Goal: Transaction & Acquisition: Purchase product/service

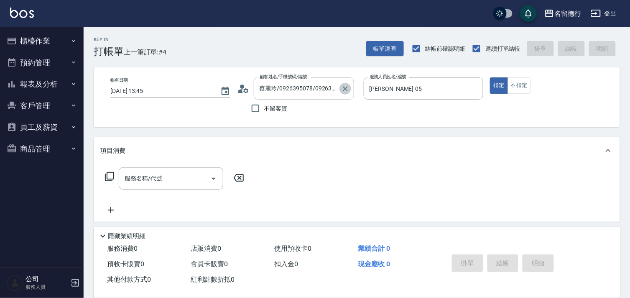
click at [341, 90] on icon "Clear" at bounding box center [345, 88] width 8 height 8
click at [474, 86] on icon "Clear" at bounding box center [475, 88] width 8 height 8
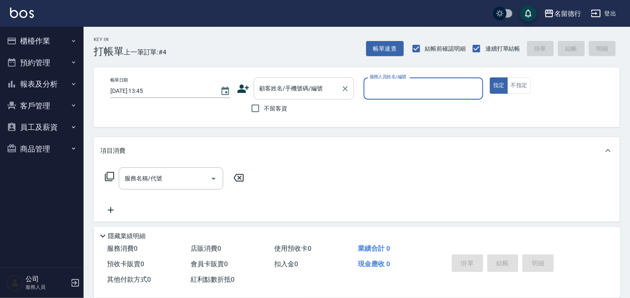
click at [273, 88] on div "顧客姓名/手機號碼/編號 顧客姓名/手機號碼/編號" at bounding box center [304, 88] width 100 height 22
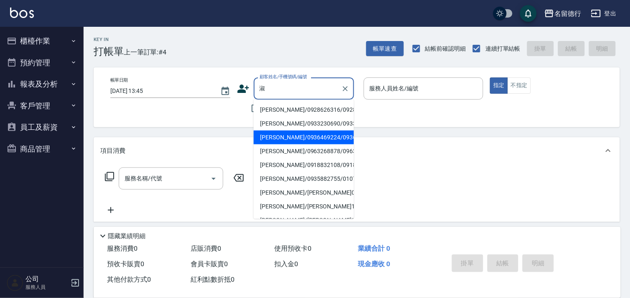
click at [275, 144] on li "[PERSON_NAME]/0936469224/0936469224" at bounding box center [304, 137] width 100 height 14
type input "[PERSON_NAME]/0936469224/0936469224"
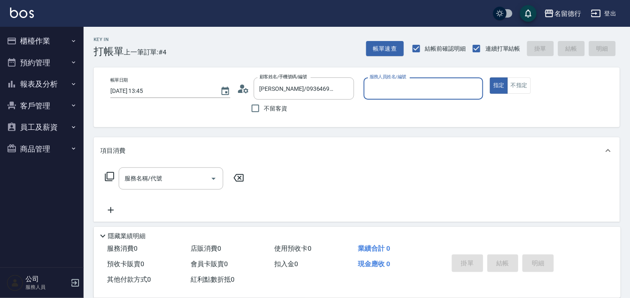
type input "婉如-10"
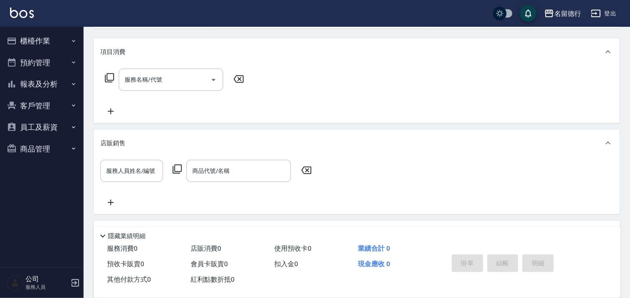
scroll to position [183, 0]
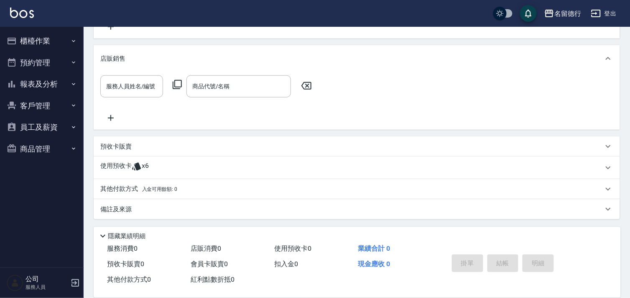
click at [137, 168] on icon at bounding box center [136, 167] width 9 height 8
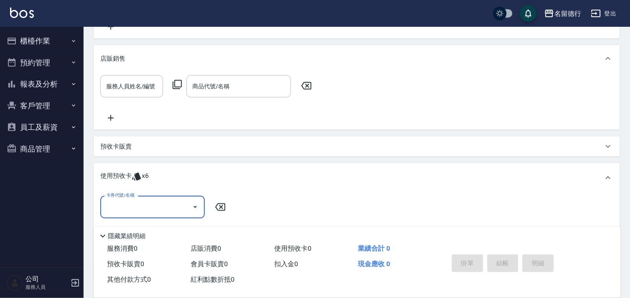
scroll to position [0, 0]
click at [128, 208] on input "卡券代號/名稱" at bounding box center [146, 207] width 84 height 15
click at [133, 227] on div "113染髮10次預收 剩餘6張" at bounding box center [152, 228] width 105 height 14
type input "113染髮10次預收"
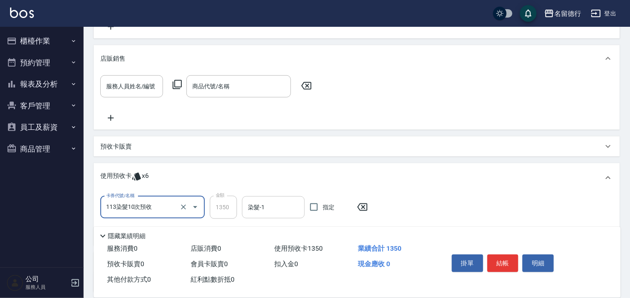
click at [263, 207] on div "染髮-1 染髮-1" at bounding box center [273, 207] width 63 height 22
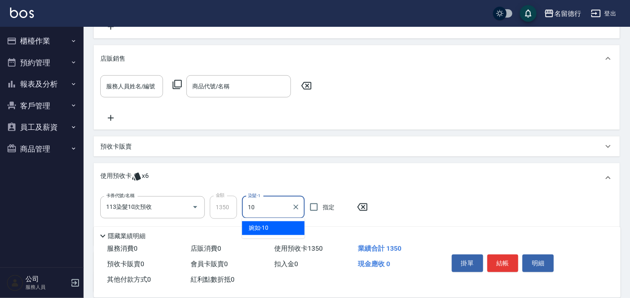
type input "婉如-10"
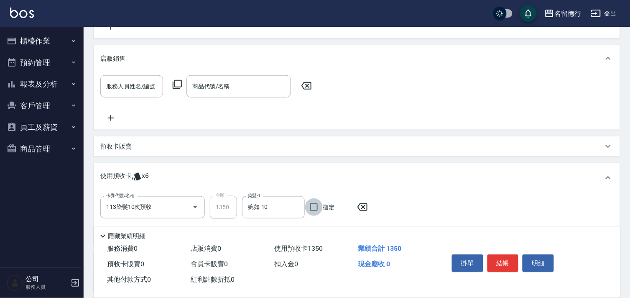
click at [315, 207] on input "指定" at bounding box center [314, 207] width 18 height 18
checkbox input "true"
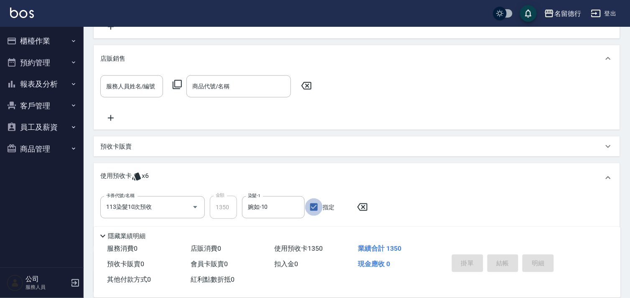
type input "[DATE] 16:37"
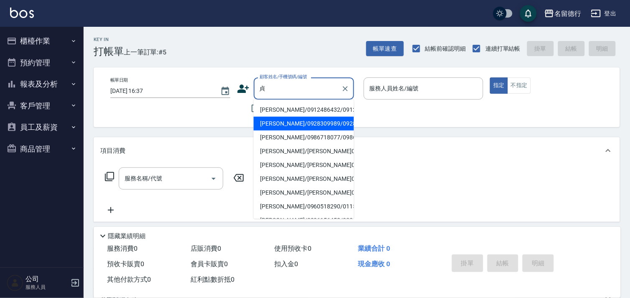
click at [284, 130] on li "[PERSON_NAME]/0928309989/0928309989" at bounding box center [304, 124] width 100 height 14
type input "[PERSON_NAME]/0928309989/0928309989"
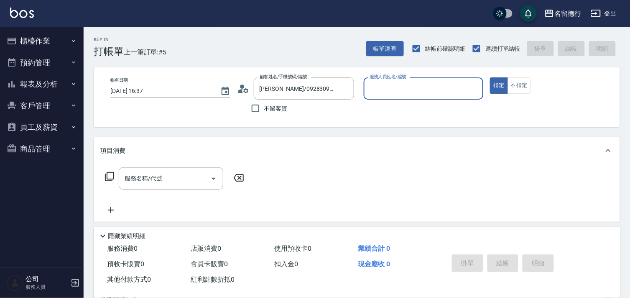
type input "婉如-10"
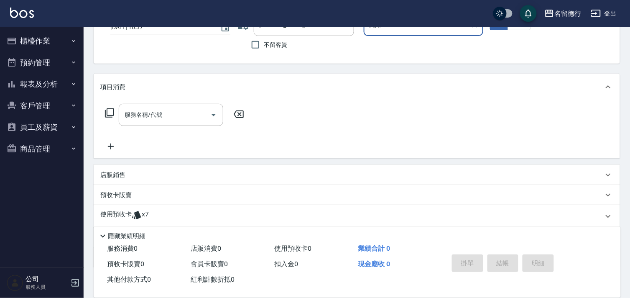
scroll to position [112, 0]
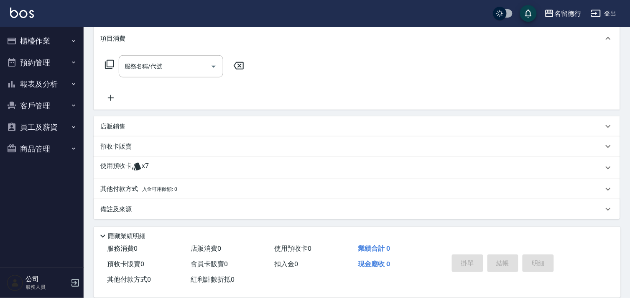
click at [122, 166] on p "使用預收卡" at bounding box center [115, 167] width 31 height 13
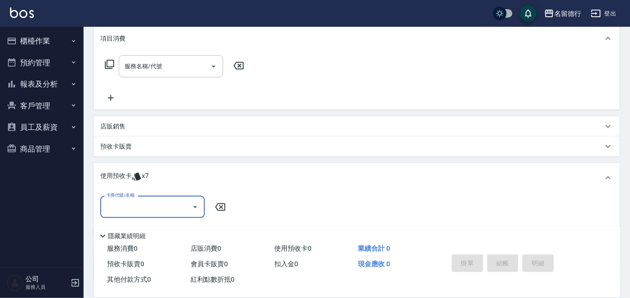
scroll to position [0, 0]
click at [125, 205] on input "卡券代號/名稱" at bounding box center [146, 207] width 84 height 15
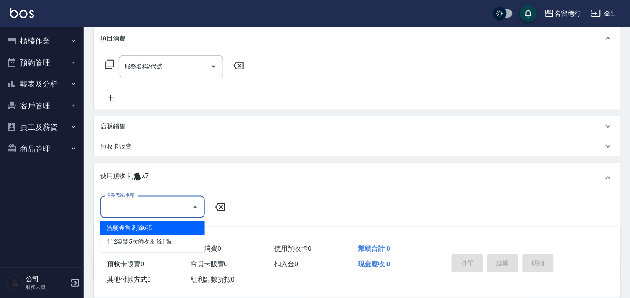
click at [123, 226] on div "洗髮券售 剩餘6張" at bounding box center [152, 228] width 105 height 14
type input "洗髮券售"
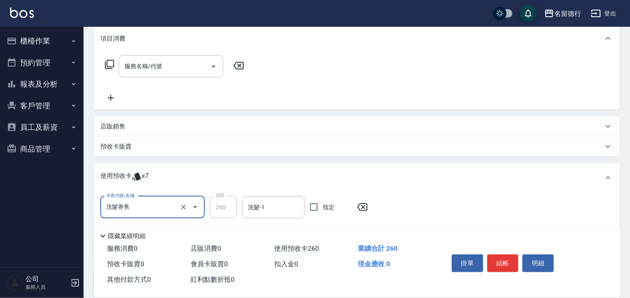
scroll to position [185, 0]
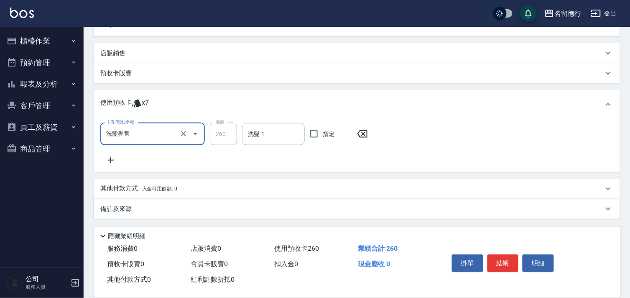
click at [112, 156] on icon at bounding box center [110, 160] width 21 height 10
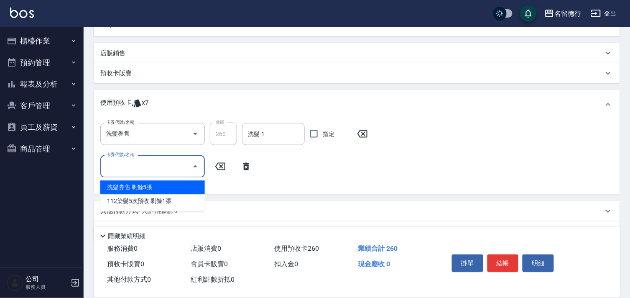
click at [122, 166] on input "卡券代號/名稱" at bounding box center [146, 166] width 84 height 15
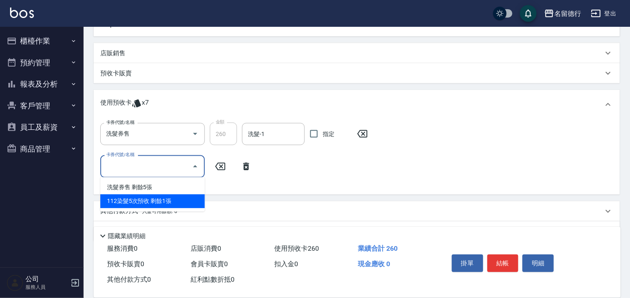
drag, startPoint x: 131, startPoint y: 201, endPoint x: 143, endPoint y: 197, distance: 12.7
click at [132, 201] on div "112染髮5次預收 剩餘1張" at bounding box center [152, 201] width 105 height 14
type input "112染髮5次預收"
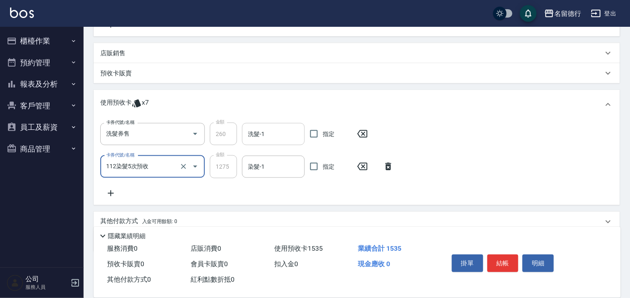
click at [272, 143] on div "洗髮-1" at bounding box center [273, 134] width 63 height 22
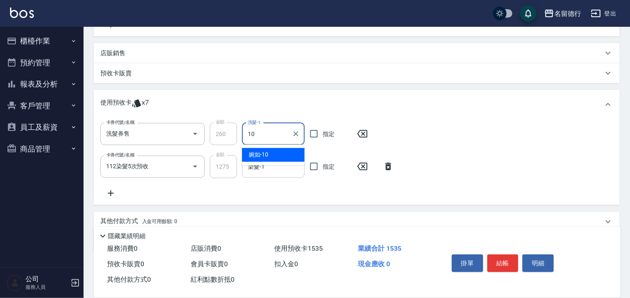
type input "婉如-10"
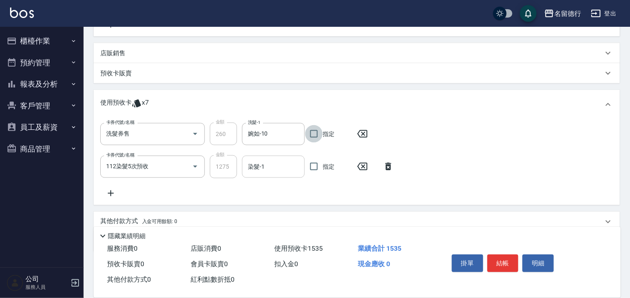
click at [274, 165] on input "染髮-1" at bounding box center [273, 166] width 55 height 15
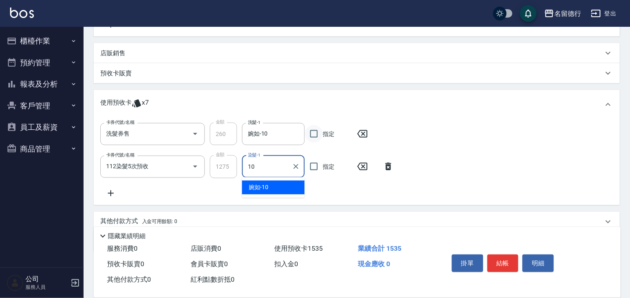
type input "婉如-10"
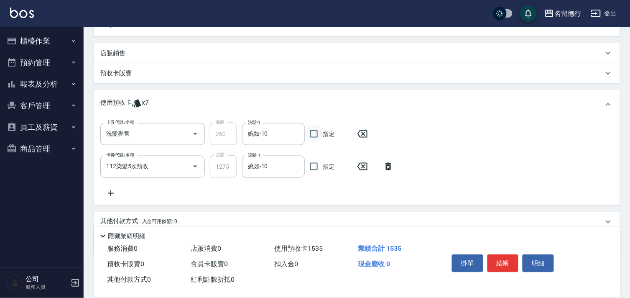
click at [315, 133] on input "指定" at bounding box center [314, 134] width 18 height 18
checkbox input "true"
click at [317, 166] on input "指定" at bounding box center [314, 167] width 18 height 18
checkbox input "true"
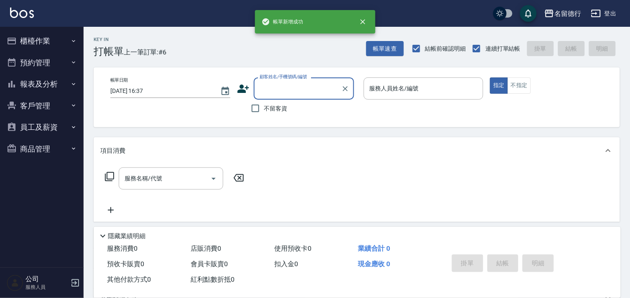
scroll to position [0, 0]
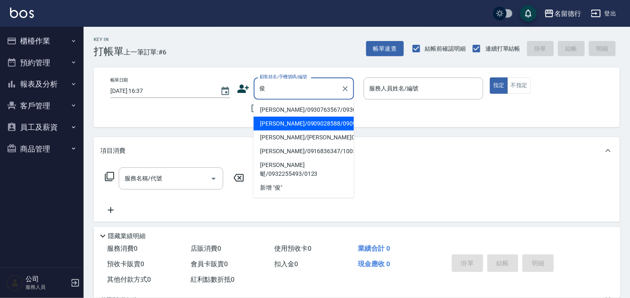
click at [282, 130] on li "[PERSON_NAME]/0909028588/0909028588" at bounding box center [304, 124] width 100 height 14
type input "[PERSON_NAME]/0909028588/0909028588"
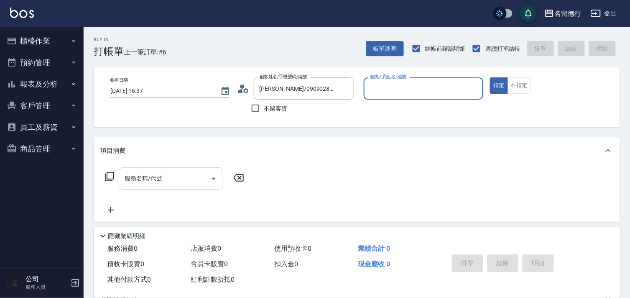
type input "婉如-10"
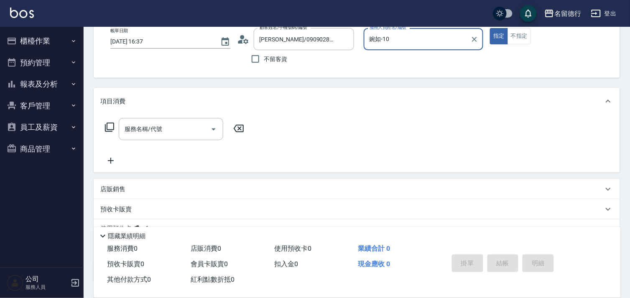
scroll to position [112, 0]
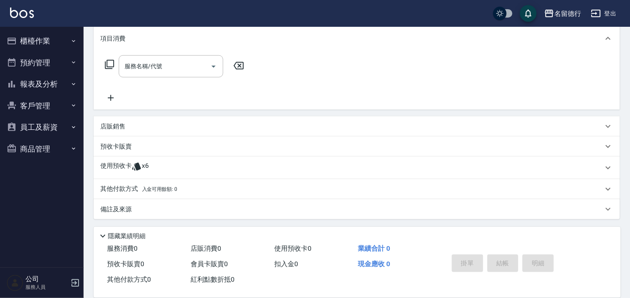
click at [137, 164] on icon at bounding box center [136, 167] width 9 height 8
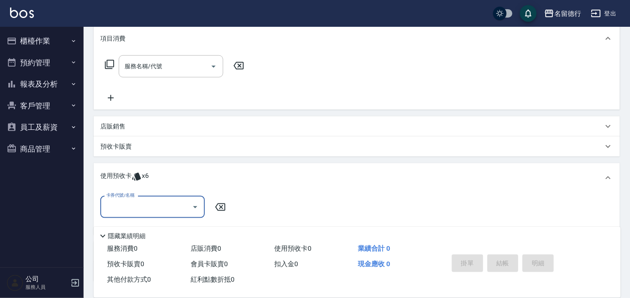
scroll to position [0, 0]
click at [128, 201] on input "卡券代號/名稱" at bounding box center [146, 207] width 84 height 15
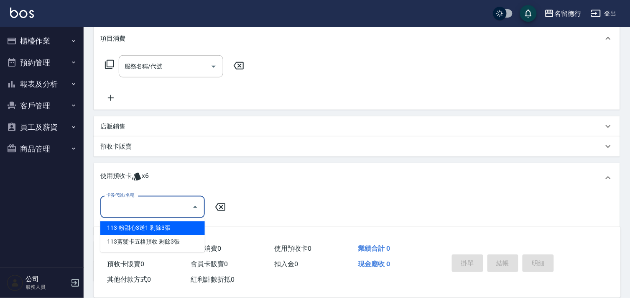
click at [138, 231] on div "113-粉甜心3送1 剩餘3張" at bounding box center [152, 228] width 105 height 14
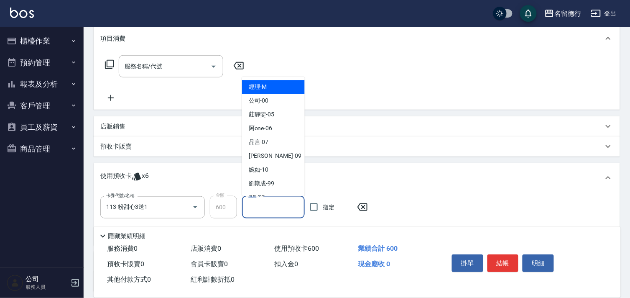
click at [266, 202] on input "護髮-1" at bounding box center [273, 207] width 55 height 15
click at [139, 208] on input "113-粉甜心3送1" at bounding box center [141, 207] width 74 height 15
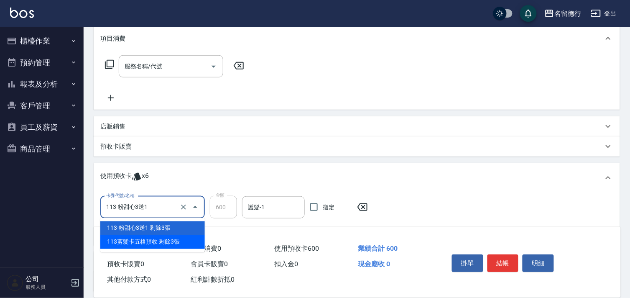
click at [132, 241] on div "113剪髮卡五格預收 剩餘3張" at bounding box center [152, 242] width 105 height 14
type input "113剪髮卡五格預收"
type input "510"
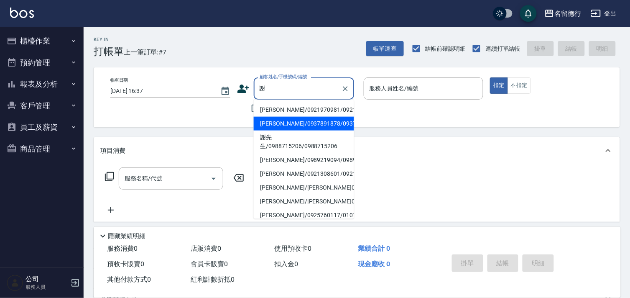
click at [296, 130] on li "[PERSON_NAME]/0937891878/0937891878" at bounding box center [304, 124] width 100 height 14
type input "[PERSON_NAME]/0937891878/0937891878"
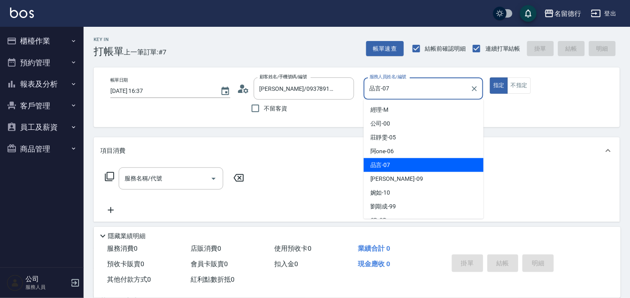
click at [373, 88] on input "品言-07" at bounding box center [418, 88] width 100 height 15
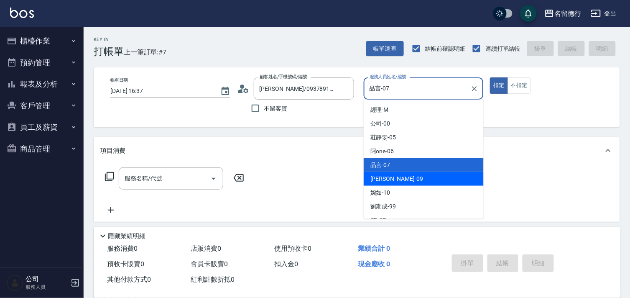
click at [377, 183] on div "[PERSON_NAME] -09" at bounding box center [424, 179] width 120 height 14
type input "[PERSON_NAME]-09"
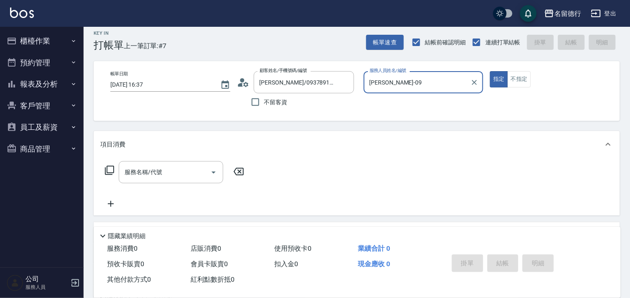
scroll to position [112, 0]
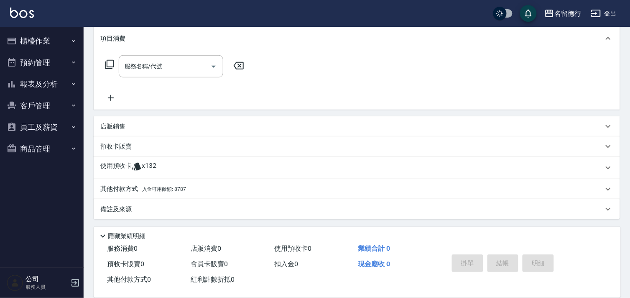
click at [128, 164] on p "使用預收卡" at bounding box center [115, 167] width 31 height 13
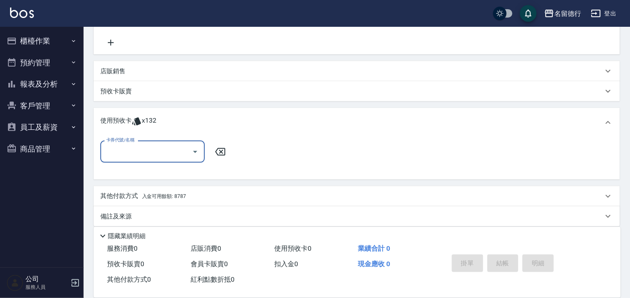
scroll to position [170, 0]
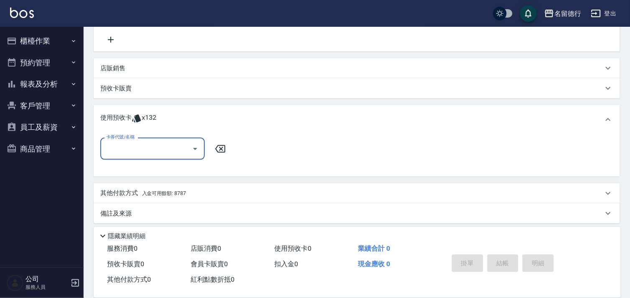
click at [135, 148] on input "卡券代號/名稱" at bounding box center [146, 148] width 84 height 15
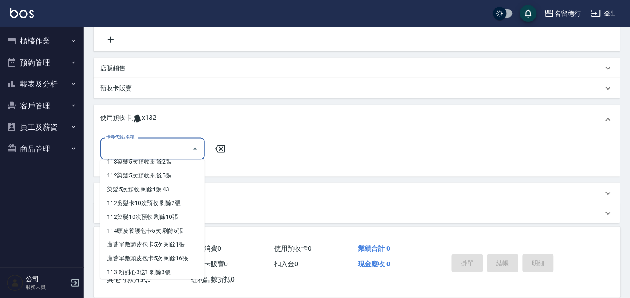
scroll to position [139, 0]
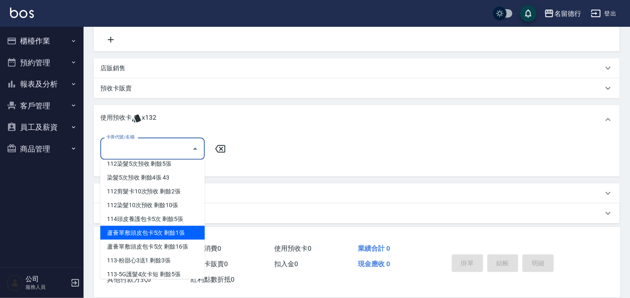
click at [162, 228] on div "蘆薈單敷頭皮包卡5次 剩餘1張" at bounding box center [152, 233] width 105 height 14
type input "蘆薈單敷頭皮包卡5次"
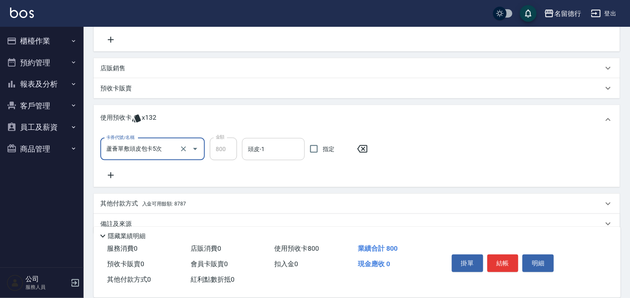
click at [256, 149] on input "頭皮-1" at bounding box center [273, 149] width 55 height 15
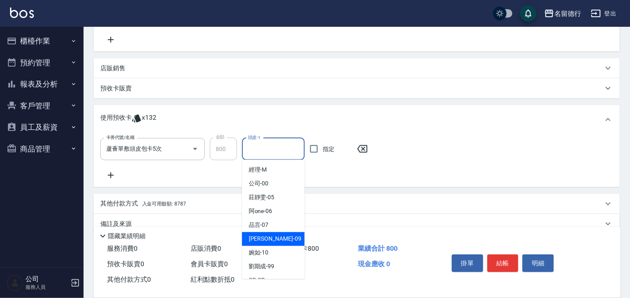
click at [262, 238] on span "[PERSON_NAME] -09" at bounding box center [275, 239] width 53 height 9
type input "[PERSON_NAME]-09"
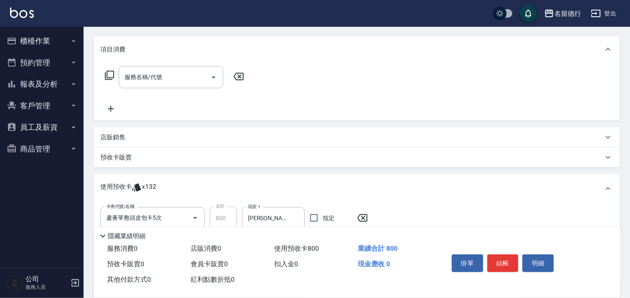
scroll to position [0, 0]
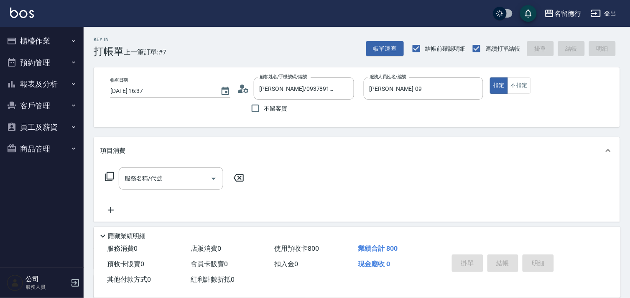
type input "[DATE] 16:42"
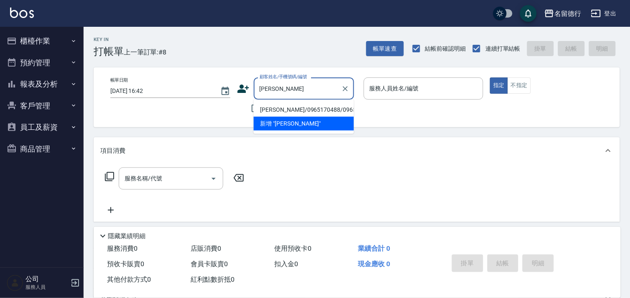
click at [279, 107] on li "[PERSON_NAME]/0965170488/0965170488" at bounding box center [304, 110] width 100 height 14
type input "[PERSON_NAME]/0965170488/0965170488"
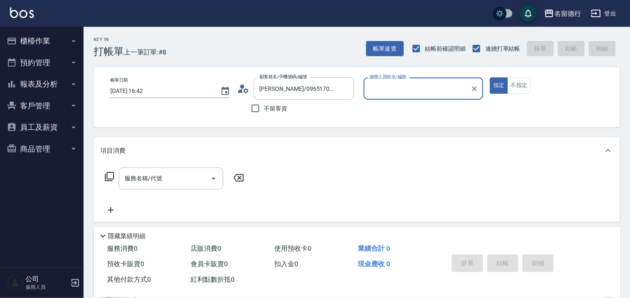
type input "[PERSON_NAME]-09"
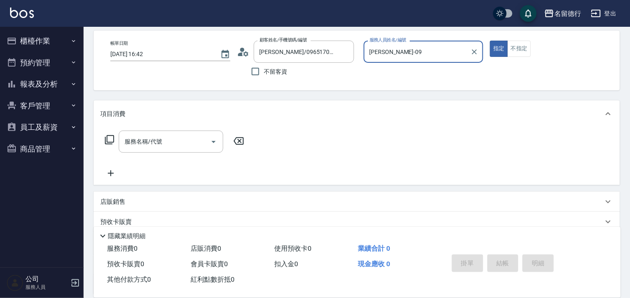
scroll to position [93, 0]
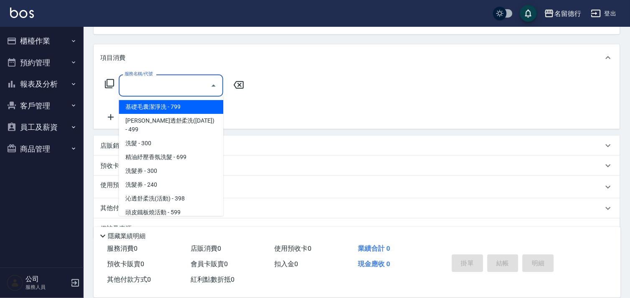
click at [151, 88] on div "服務名稱/代號 服務名稱/代號" at bounding box center [171, 85] width 105 height 22
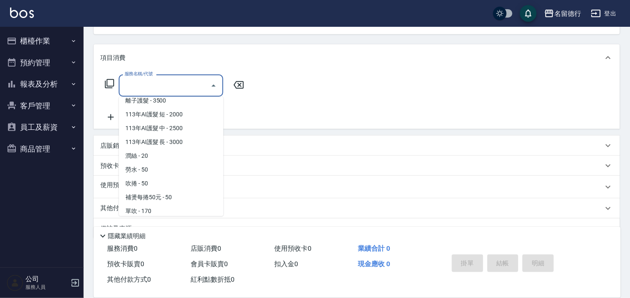
scroll to position [604, 0]
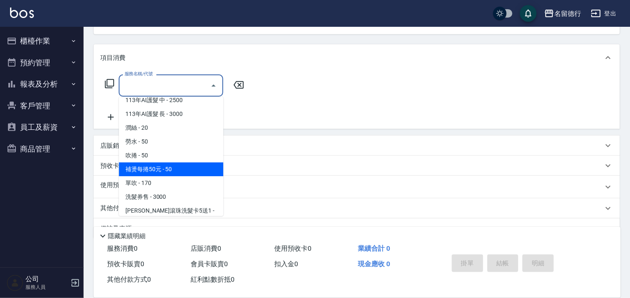
click at [161, 162] on span "補燙每捲50元 - 50" at bounding box center [171, 169] width 105 height 14
type input "補燙每捲50元(704)"
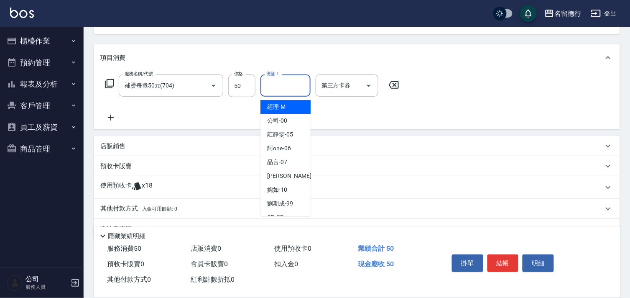
click at [282, 84] on input "燙髮-1" at bounding box center [285, 85] width 43 height 15
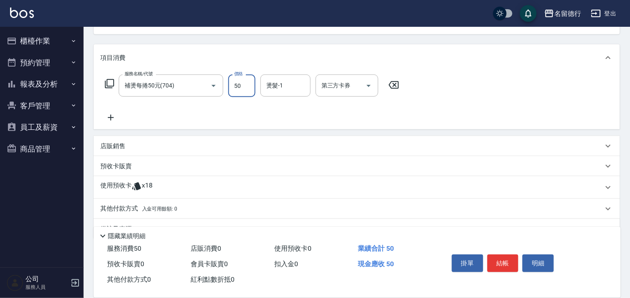
click at [241, 89] on input "50" at bounding box center [241, 85] width 27 height 23
type input "1000"
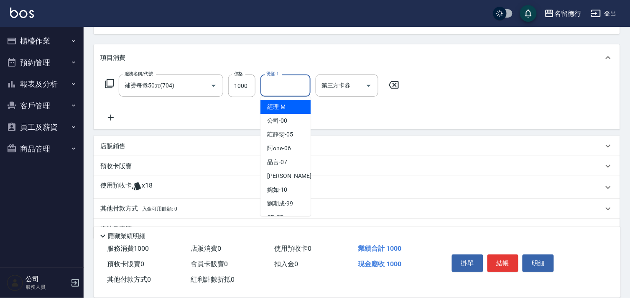
click at [275, 85] on div "燙髮-1 燙髮-1" at bounding box center [286, 85] width 50 height 22
click at [274, 173] on span "[PERSON_NAME] -09" at bounding box center [293, 175] width 53 height 9
type input "[PERSON_NAME]-09"
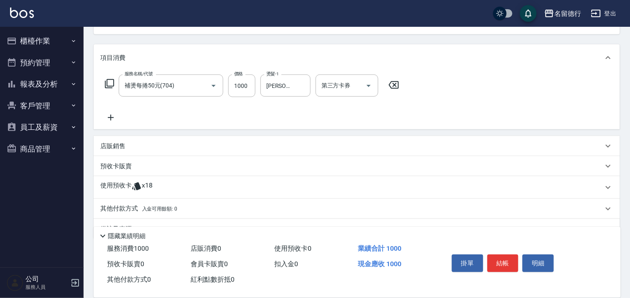
click at [109, 120] on icon at bounding box center [110, 118] width 21 height 10
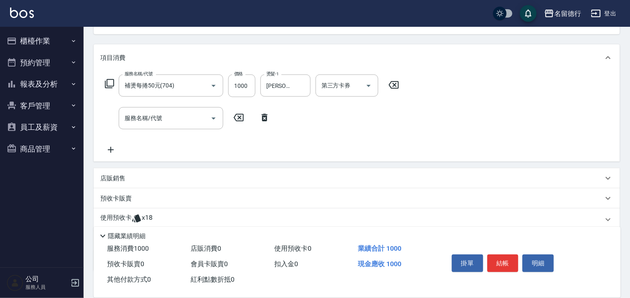
click at [110, 215] on p "使用預收卡" at bounding box center [115, 219] width 31 height 13
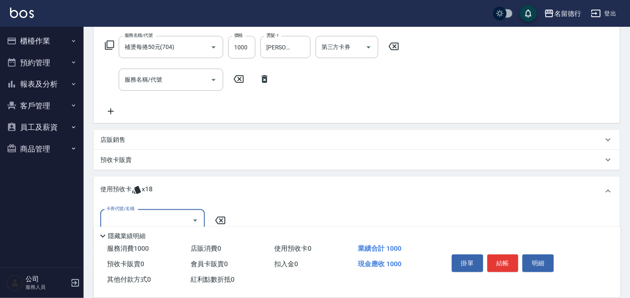
scroll to position [207, 0]
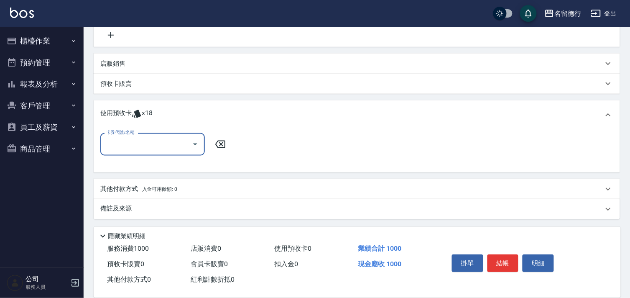
click at [125, 144] on input "卡券代號/名稱" at bounding box center [146, 144] width 84 height 15
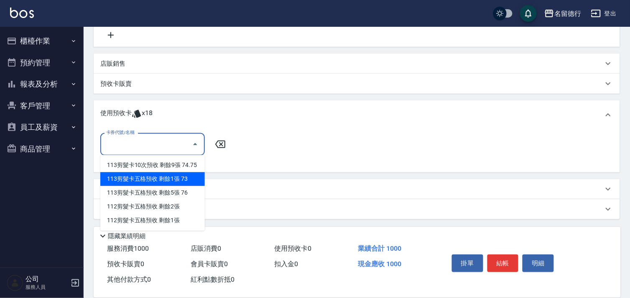
click at [126, 179] on div "113剪髮卡五格預收 剩餘1張 73" at bounding box center [152, 179] width 105 height 14
type input "113剪髮卡五格預收 73"
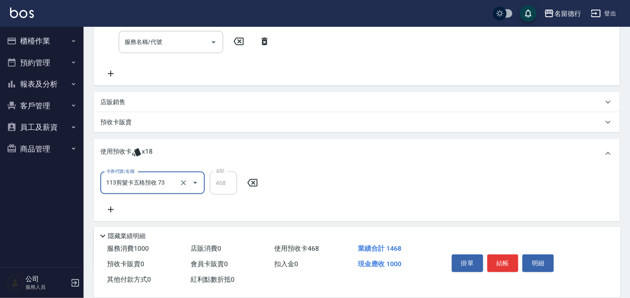
scroll to position [68, 0]
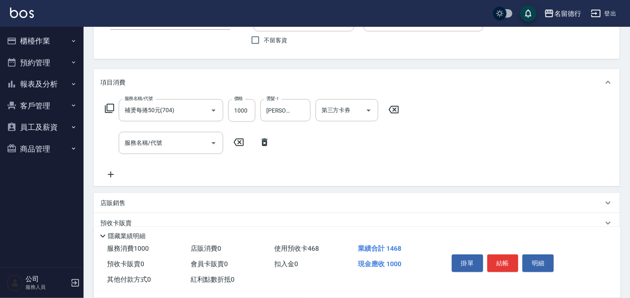
click at [105, 200] on p "店販銷售" at bounding box center [112, 203] width 25 height 9
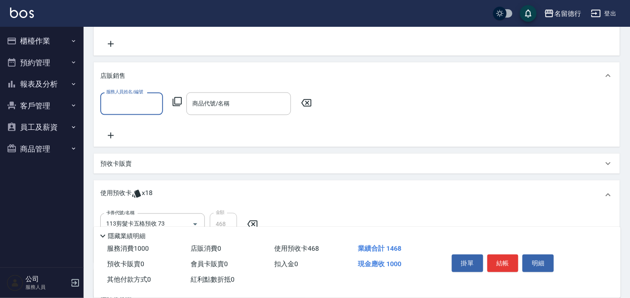
scroll to position [207, 0]
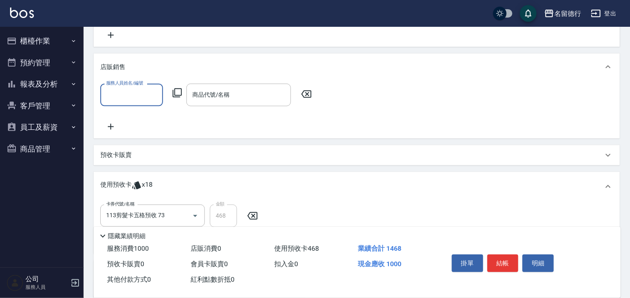
click at [123, 92] on input "服務人員姓名/編號" at bounding box center [131, 94] width 55 height 15
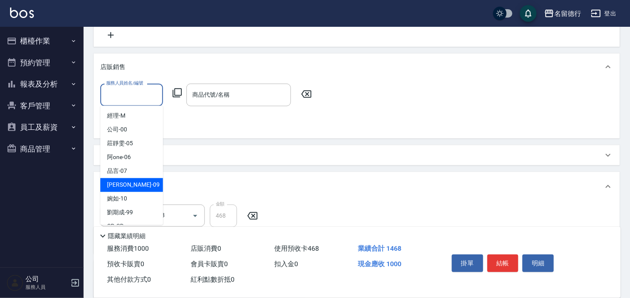
click at [113, 183] on span "[PERSON_NAME] -09" at bounding box center [133, 185] width 53 height 9
type input "[PERSON_NAME]-09"
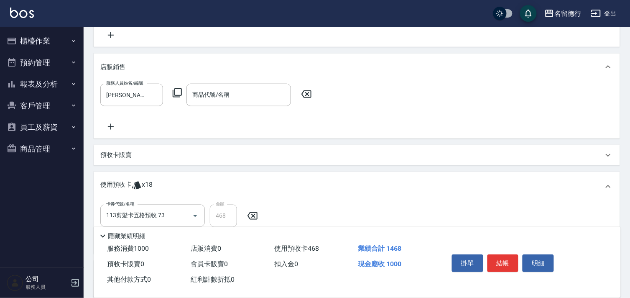
click at [180, 90] on icon at bounding box center [177, 93] width 10 height 10
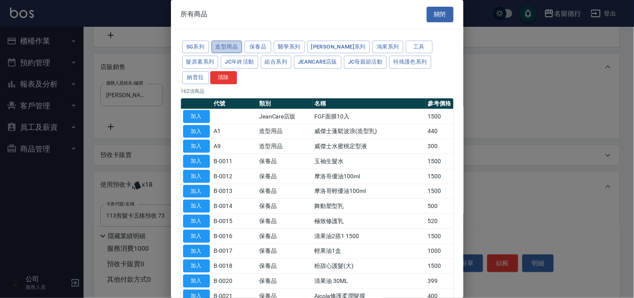
click at [240, 49] on button "造型用品" at bounding box center [227, 47] width 31 height 13
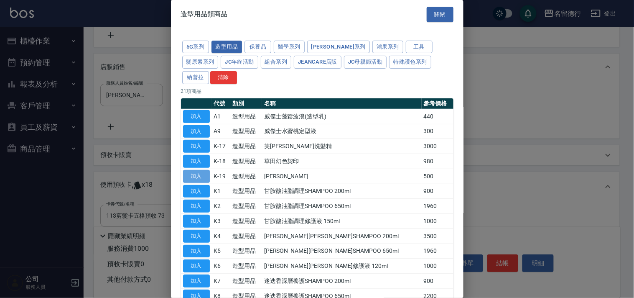
click at [207, 173] on button "加入" at bounding box center [196, 176] width 27 height 13
type input "[PERSON_NAME]"
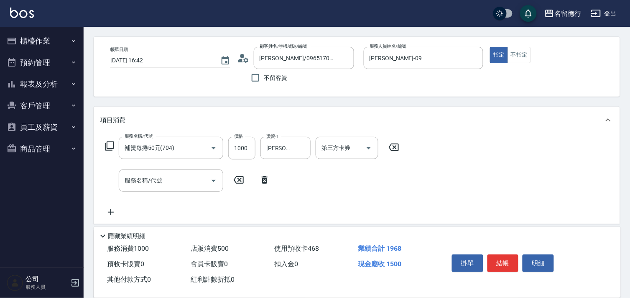
scroll to position [22, 0]
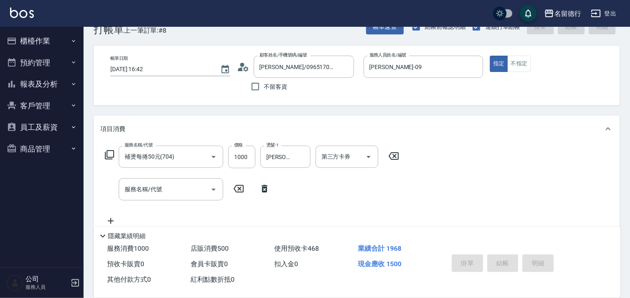
type input "[DATE] 16:43"
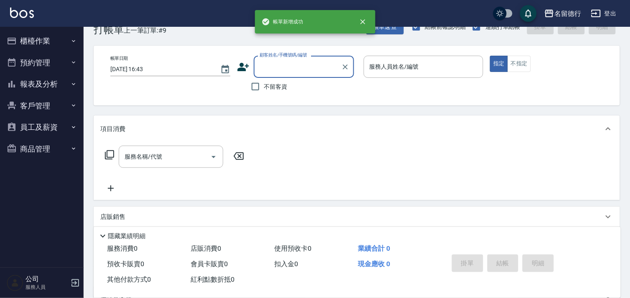
scroll to position [0, 0]
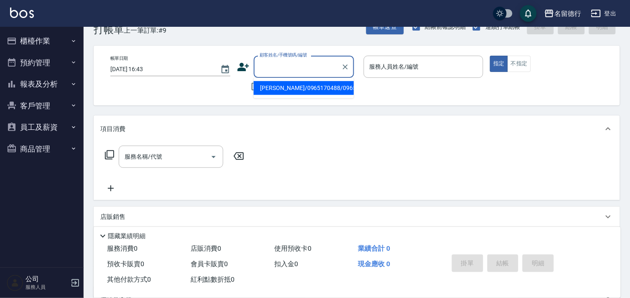
click at [271, 65] on input "顧客姓名/手機號碼/編號" at bounding box center [298, 66] width 80 height 15
click at [274, 69] on input "顧客姓名/手機號碼/編號" at bounding box center [298, 66] width 80 height 15
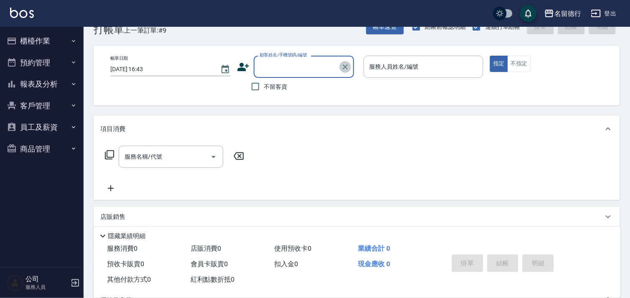
click at [346, 66] on icon "Clear" at bounding box center [345, 67] width 8 height 8
click at [297, 65] on input "顧客姓名/手機號碼/編號" at bounding box center [298, 66] width 80 height 15
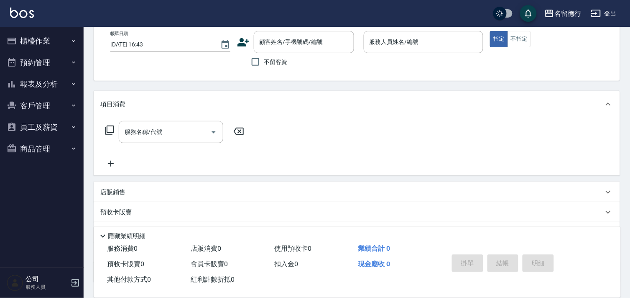
click at [413, 114] on div "項目消費" at bounding box center [357, 104] width 527 height 27
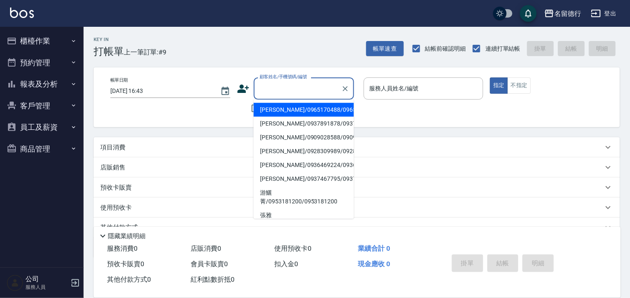
click at [297, 89] on input "顧客姓名/手機號碼/編號" at bounding box center [298, 88] width 80 height 15
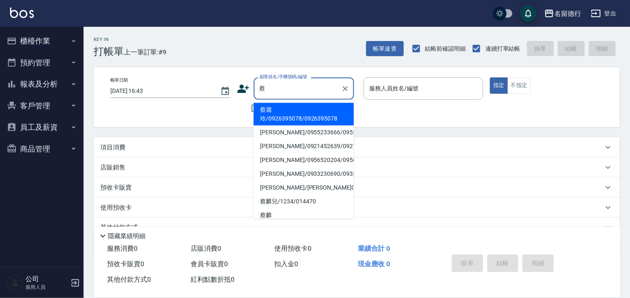
click at [290, 107] on li "蔡麗玲/0926395078/0926395078" at bounding box center [304, 114] width 100 height 23
type input "蔡麗玲/0926395078/0926395078"
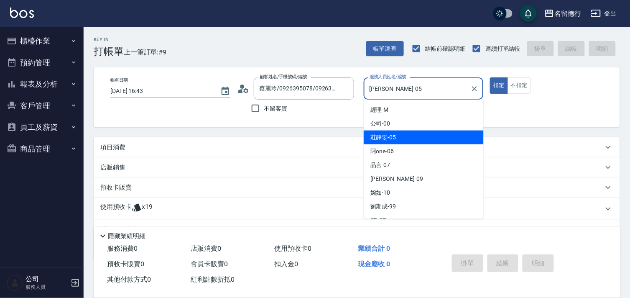
click at [388, 87] on input "[PERSON_NAME]-05" at bounding box center [418, 88] width 100 height 15
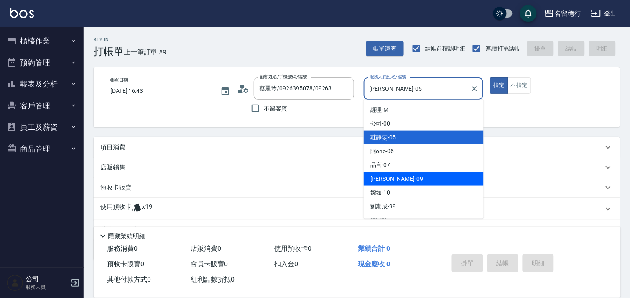
click at [373, 176] on span "[PERSON_NAME] -09" at bounding box center [397, 178] width 53 height 9
type input "[PERSON_NAME]-09"
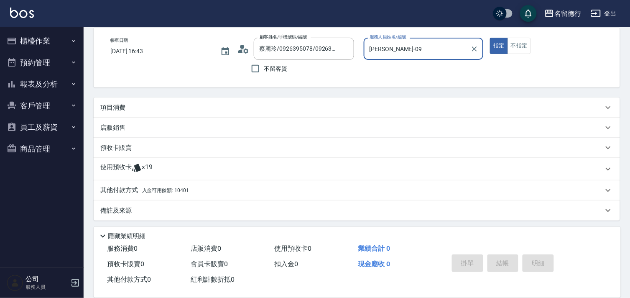
scroll to position [41, 0]
click at [122, 164] on p "使用預收卡" at bounding box center [115, 167] width 31 height 13
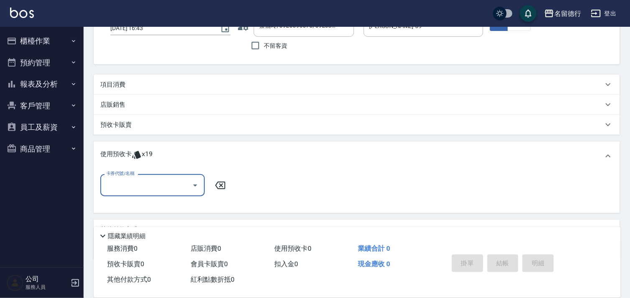
scroll to position [0, 0]
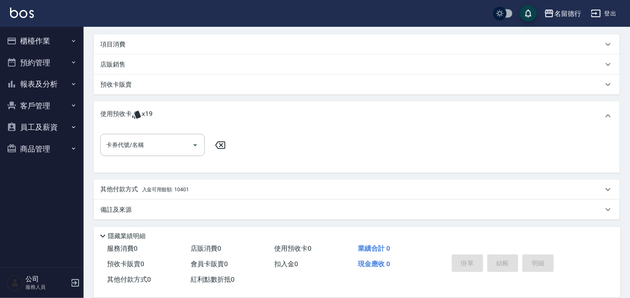
click at [149, 131] on div "卡券代號/名稱 卡券代號/名稱" at bounding box center [357, 151] width 527 height 42
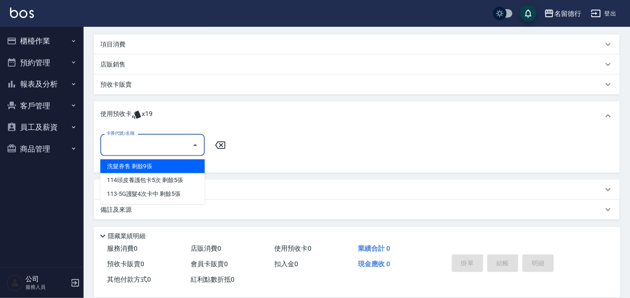
click at [144, 141] on input "卡券代號/名稱" at bounding box center [146, 145] width 84 height 15
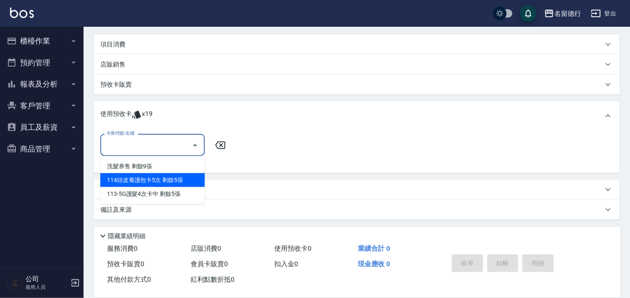
click at [147, 177] on div "114頭皮養護包卡5次 剩餘5張" at bounding box center [152, 180] width 105 height 14
type input "114頭皮養護包卡5次"
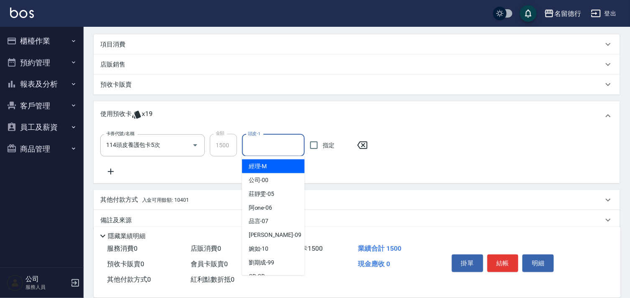
click at [270, 144] on input "頭皮-1" at bounding box center [273, 145] width 55 height 15
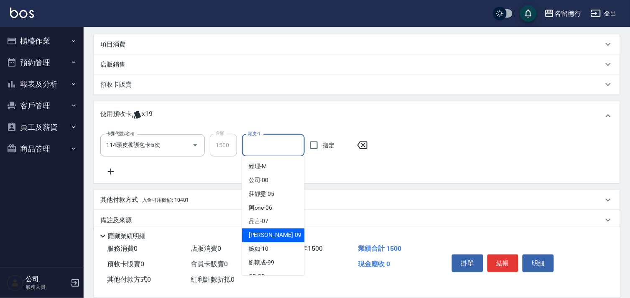
click at [257, 234] on span "[PERSON_NAME] -09" at bounding box center [275, 235] width 53 height 9
type input "[PERSON_NAME]-09"
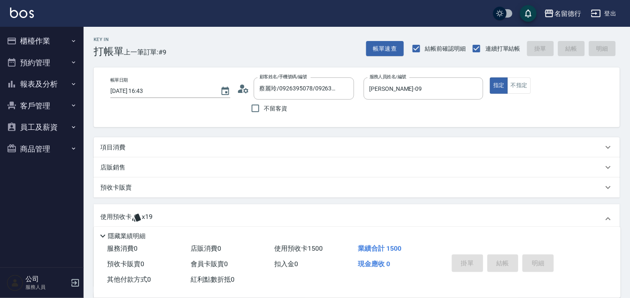
type input "[DATE] 16:59"
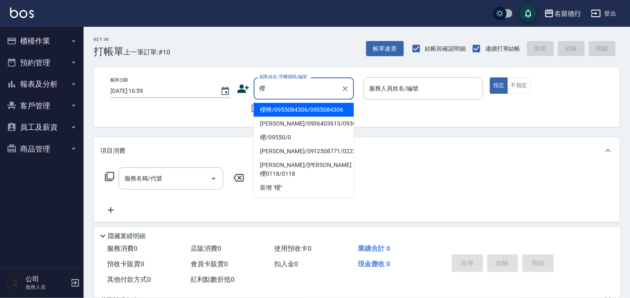
click at [302, 123] on li "[PERSON_NAME]/0936403613/0936403613" at bounding box center [304, 124] width 100 height 14
type input "[PERSON_NAME]/0936403613/0936403613"
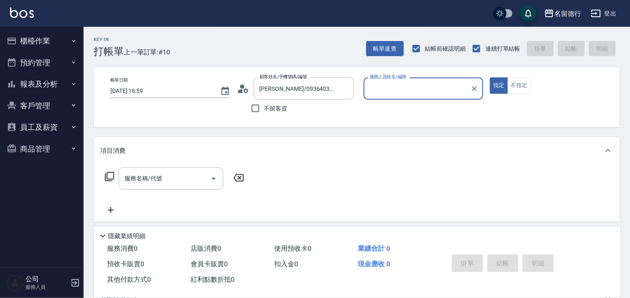
type input "品言-07"
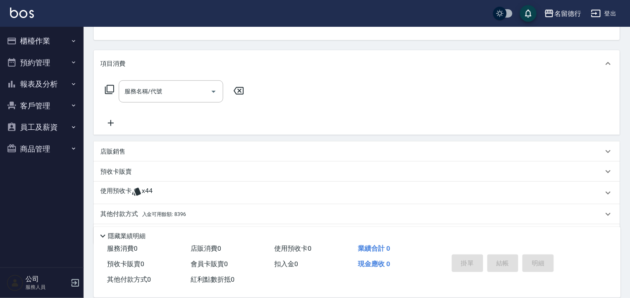
scroll to position [66, 0]
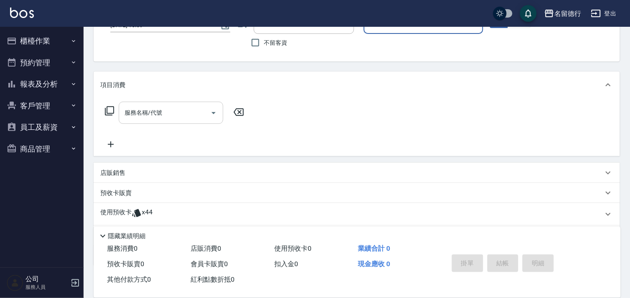
click at [158, 110] on div "服務名稱/代號 服務名稱/代號" at bounding box center [171, 113] width 105 height 22
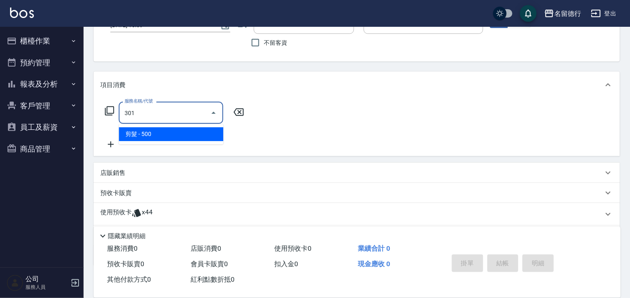
click at [183, 128] on span "剪髮 - 500" at bounding box center [171, 134] width 105 height 14
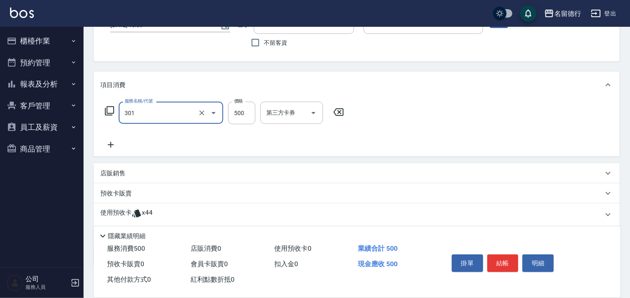
type input "剪髮(301)"
click at [335, 151] on div "服務名稱/代號 剪髮(301) 服務名稱/代號 價格 500 價格 第三方卡券 第三方卡券" at bounding box center [357, 127] width 527 height 58
click at [130, 210] on p "使用預收卡" at bounding box center [115, 214] width 31 height 13
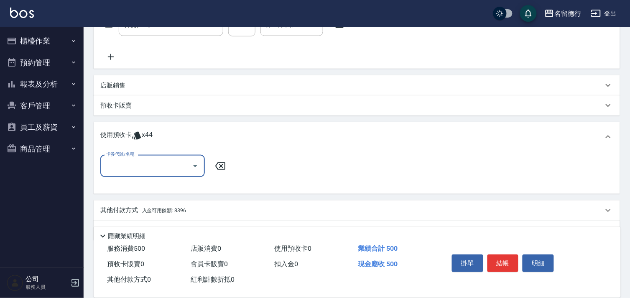
scroll to position [159, 0]
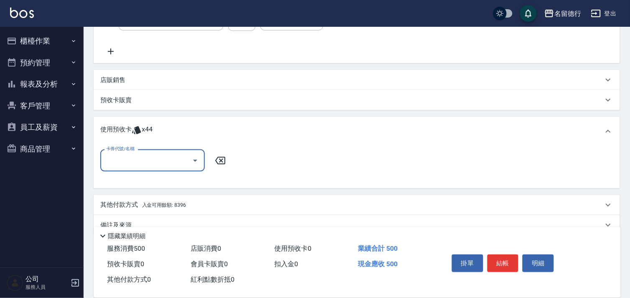
click at [153, 161] on input "卡券代號/名稱" at bounding box center [146, 160] width 84 height 15
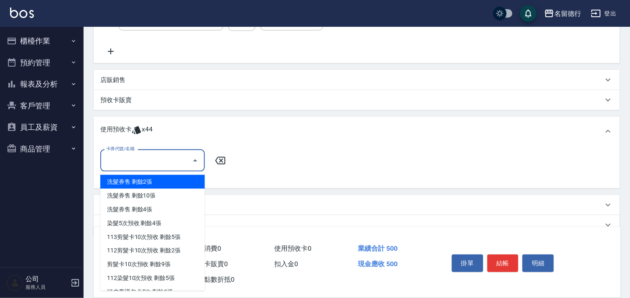
click at [179, 182] on div "洗髮券售 剩餘2張" at bounding box center [152, 182] width 105 height 14
type input "洗髮券售"
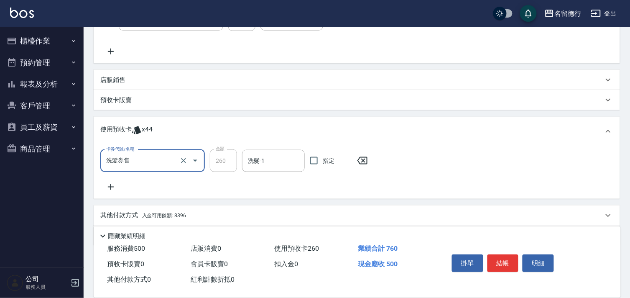
click at [155, 161] on input "洗髮券售" at bounding box center [141, 160] width 74 height 15
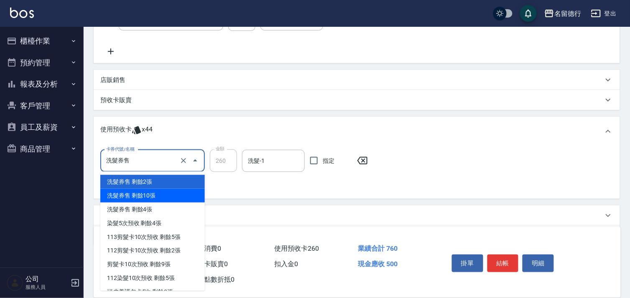
click at [151, 193] on div "洗髮券售 剩餘10張" at bounding box center [152, 196] width 105 height 14
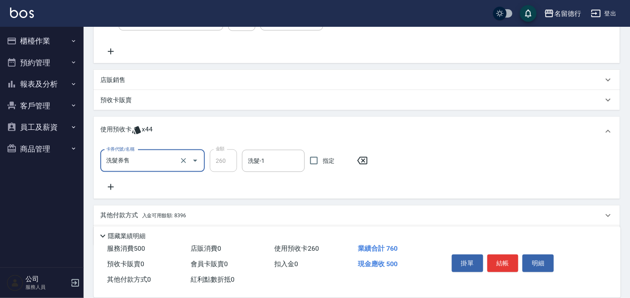
click at [136, 168] on div "洗髮券售 卡券代號/名稱" at bounding box center [152, 161] width 105 height 22
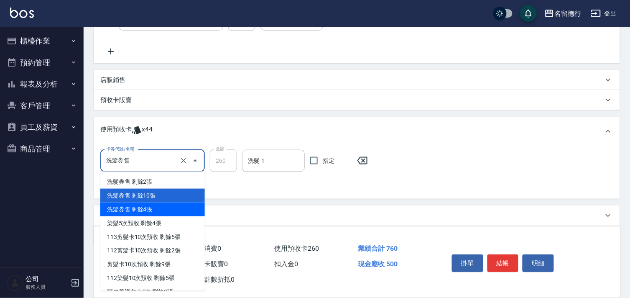
click at [149, 204] on div "洗髮券售 剩餘4張" at bounding box center [152, 209] width 105 height 14
type input "300"
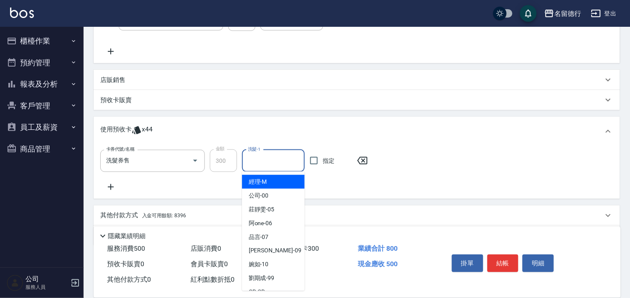
click at [250, 157] on input "洗髮-1" at bounding box center [273, 160] width 55 height 15
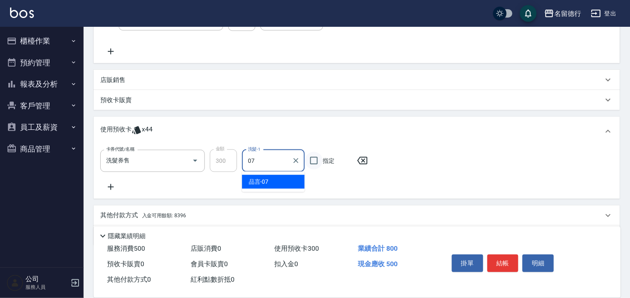
drag, startPoint x: 269, startPoint y: 176, endPoint x: 311, endPoint y: 169, distance: 42.2
click at [270, 182] on div "品言 -07" at bounding box center [273, 182] width 63 height 14
type input "品言-07"
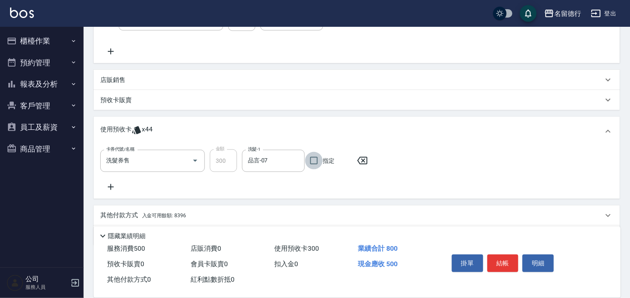
click at [321, 159] on input "指定" at bounding box center [314, 161] width 18 height 18
checkbox input "true"
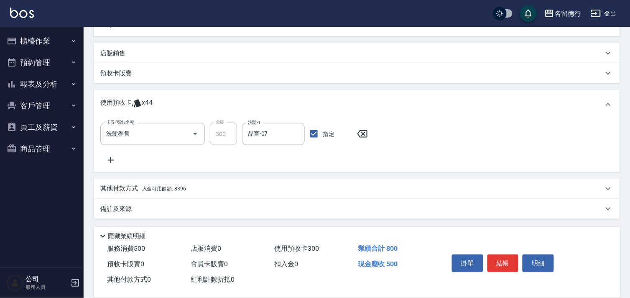
click at [149, 186] on span "入金可用餘額: 8396" at bounding box center [164, 189] width 44 height 6
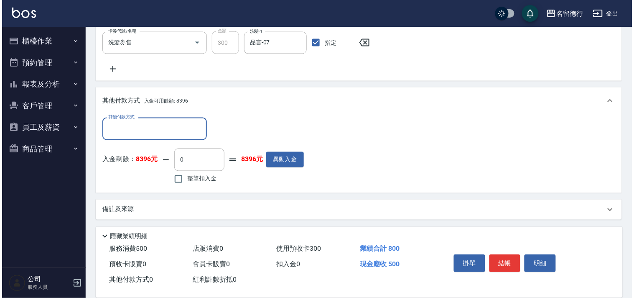
scroll to position [277, 0]
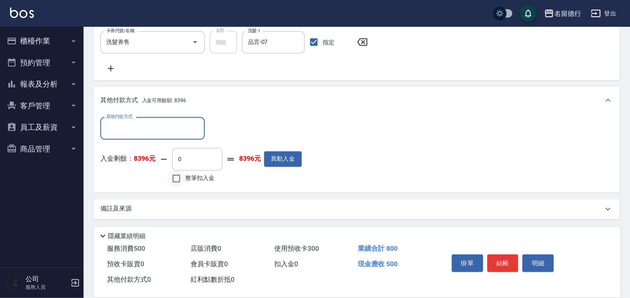
click at [177, 182] on input "整筆扣入金" at bounding box center [177, 179] width 18 height 18
checkbox input "true"
type input "500"
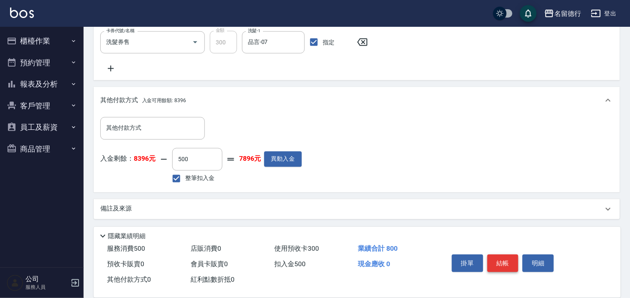
click at [504, 265] on button "結帳" at bounding box center [503, 263] width 31 height 18
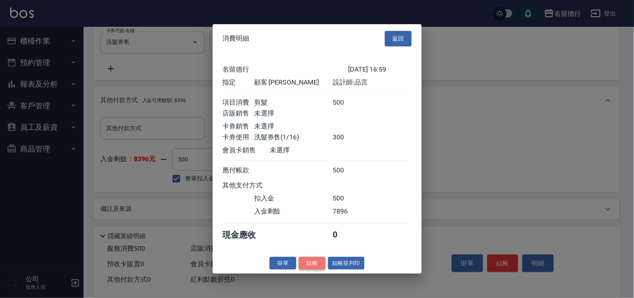
click at [310, 265] on button "結帳" at bounding box center [312, 262] width 27 height 13
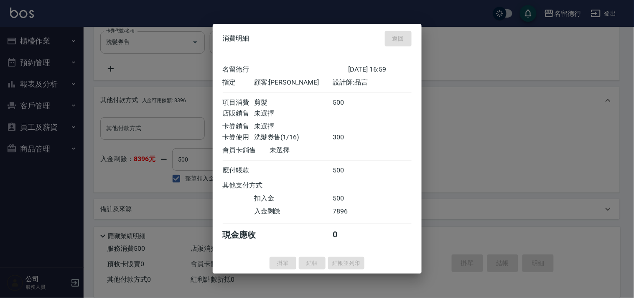
type input "[DATE] 17:14"
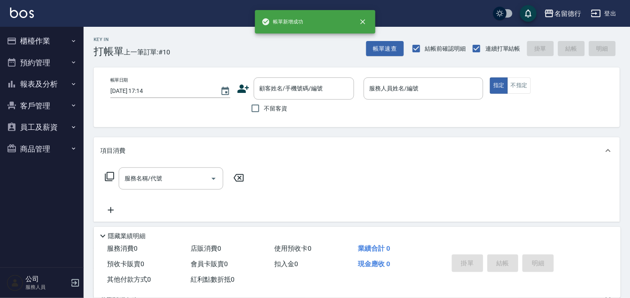
scroll to position [0, 0]
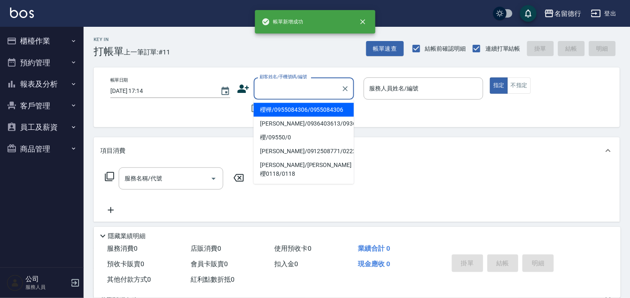
click at [292, 90] on input "顧客姓名/手機號碼/編號" at bounding box center [298, 88] width 80 height 15
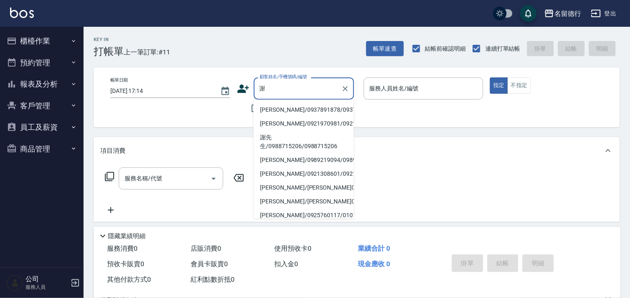
click at [304, 111] on li "[PERSON_NAME]/0937891878/0937891878" at bounding box center [304, 110] width 100 height 14
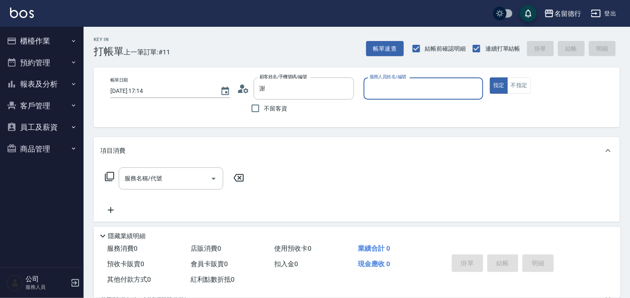
type input "[PERSON_NAME]/0937891878/0937891878"
type input "品言-07"
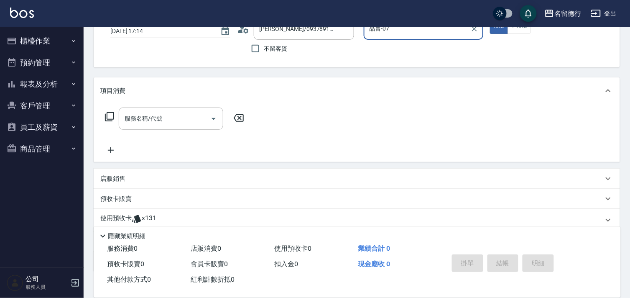
scroll to position [112, 0]
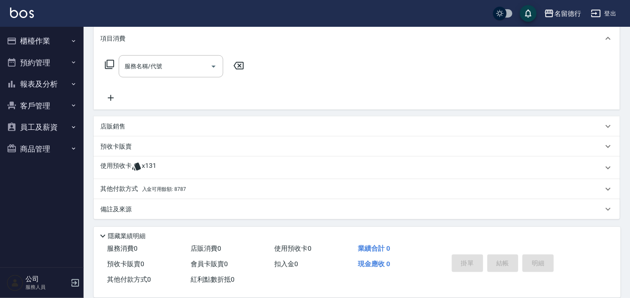
click at [131, 165] on div "使用預收卡 x131" at bounding box center [351, 167] width 503 height 13
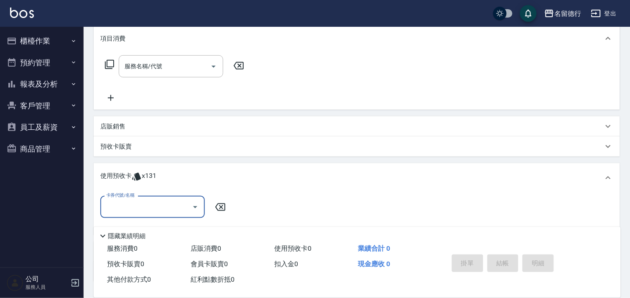
scroll to position [0, 0]
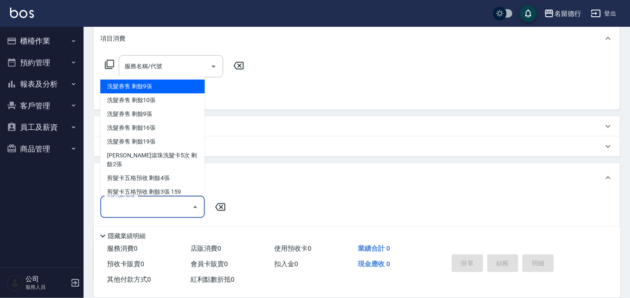
click at [145, 203] on input "卡券代號/名稱" at bounding box center [146, 207] width 84 height 15
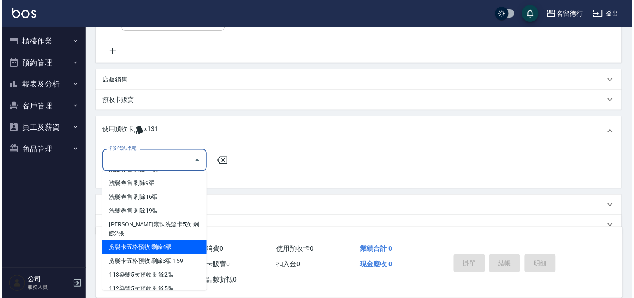
scroll to position [10, 0]
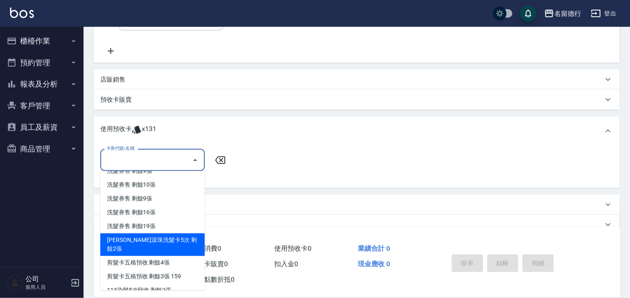
click at [148, 240] on div "[PERSON_NAME]滾珠洗髮卡5次 剩餘2張" at bounding box center [152, 244] width 105 height 23
type input "[PERSON_NAME]滾珠洗髮卡5次"
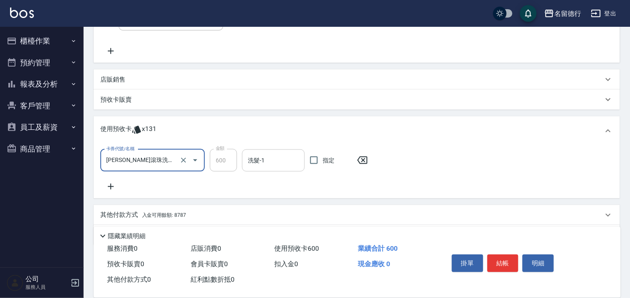
click at [267, 168] on div "洗髮-1" at bounding box center [273, 160] width 63 height 22
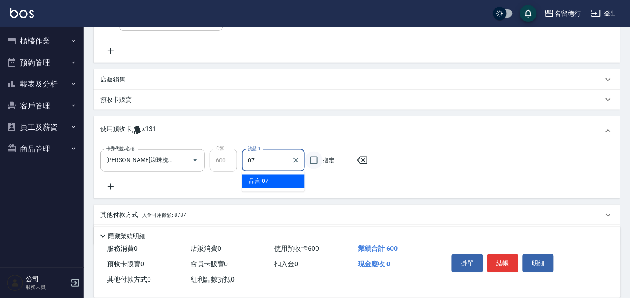
click at [261, 183] on span "品言 -07" at bounding box center [259, 181] width 20 height 9
type input "品言-07"
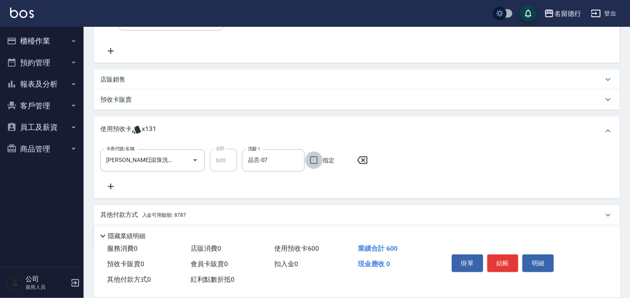
click at [310, 160] on input "指定" at bounding box center [314, 160] width 18 height 18
checkbox input "true"
click at [496, 261] on button "結帳" at bounding box center [503, 263] width 31 height 18
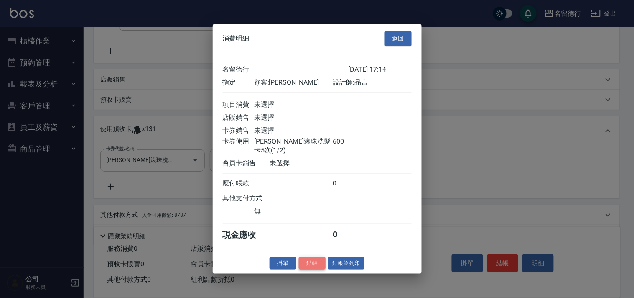
click at [319, 267] on button "結帳" at bounding box center [312, 262] width 27 height 13
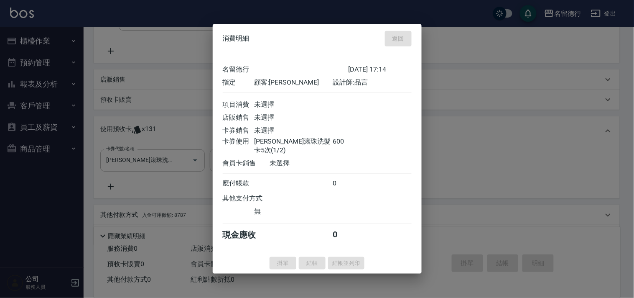
type input "[DATE] 17:15"
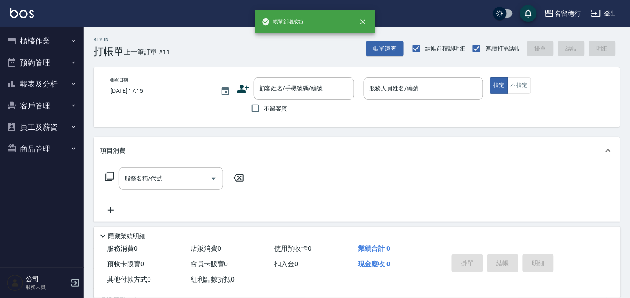
scroll to position [0, 0]
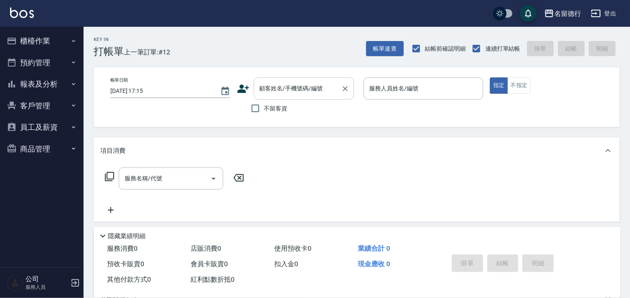
click at [265, 91] on input "顧客姓名/手機號碼/編號" at bounding box center [298, 88] width 80 height 15
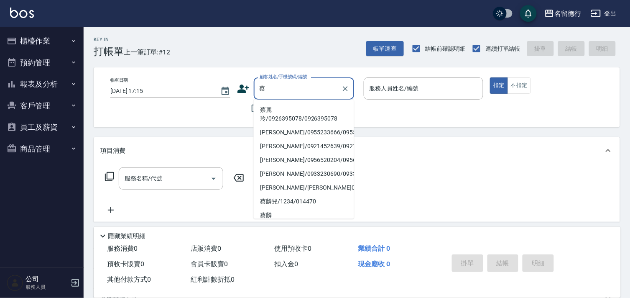
click at [275, 114] on li "蔡麗玲/0926395078/0926395078" at bounding box center [304, 114] width 100 height 23
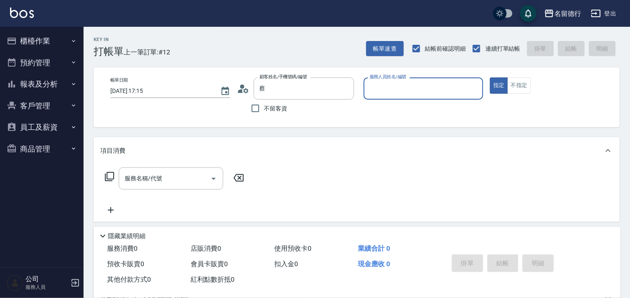
type input "蔡麗玲/0926395078/0926395078"
type input "[PERSON_NAME]-05"
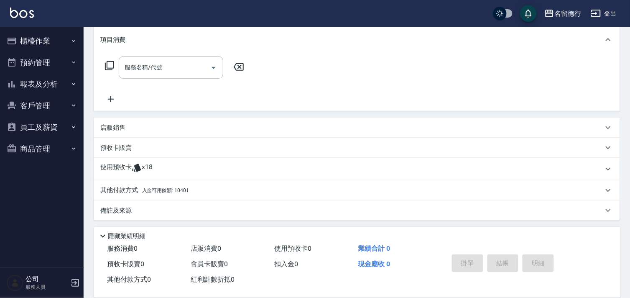
scroll to position [112, 0]
click at [152, 70] on input "服務名稱/代號" at bounding box center [165, 66] width 84 height 15
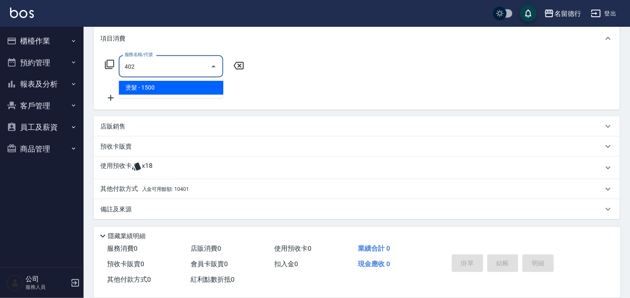
click at [156, 89] on span "燙髮 - 1500" at bounding box center [171, 88] width 105 height 14
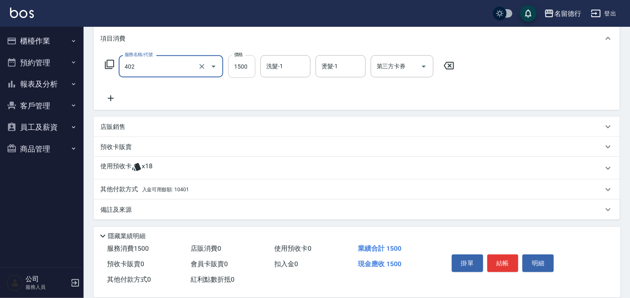
type input "燙髮(402)"
click at [235, 68] on input "1500" at bounding box center [241, 66] width 27 height 23
type input "3000"
click at [278, 66] on div "洗髮-1 洗髮-1" at bounding box center [286, 66] width 50 height 22
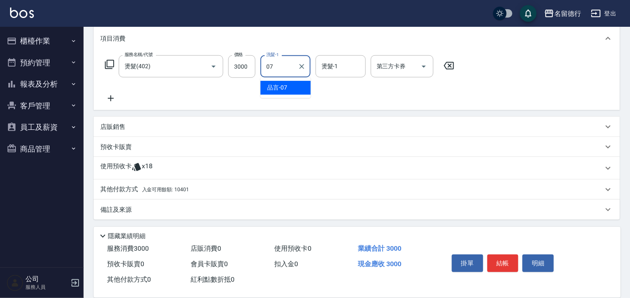
click at [280, 84] on span "品言 -07" at bounding box center [277, 87] width 20 height 9
type input "品言-07"
click at [336, 67] on div "燙髮-1 燙髮-1" at bounding box center [341, 66] width 50 height 22
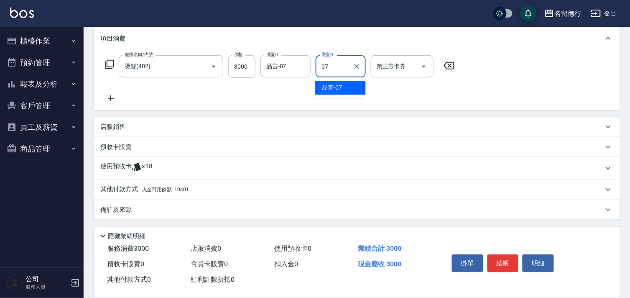
click at [335, 87] on span "品言 -07" at bounding box center [332, 87] width 20 height 9
type input "品言-07"
click at [152, 189] on span "入金可用餘額: 10401" at bounding box center [165, 189] width 47 height 6
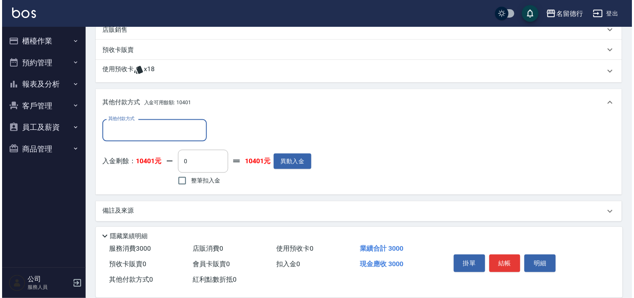
scroll to position [211, 0]
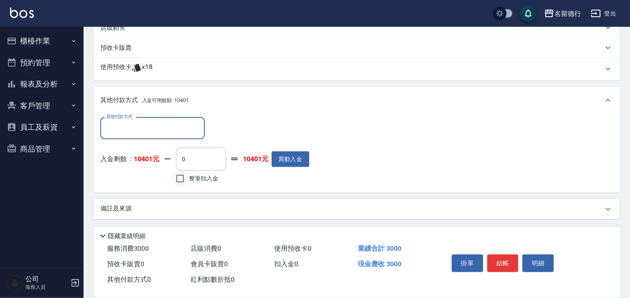
click at [180, 178] on input "整筆扣入金" at bounding box center [180, 179] width 18 height 18
checkbox input "true"
type input "3000"
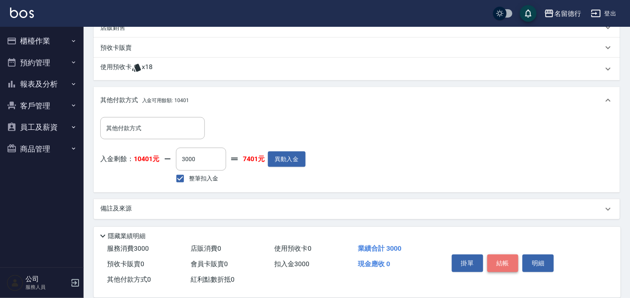
click at [502, 260] on button "結帳" at bounding box center [503, 263] width 31 height 18
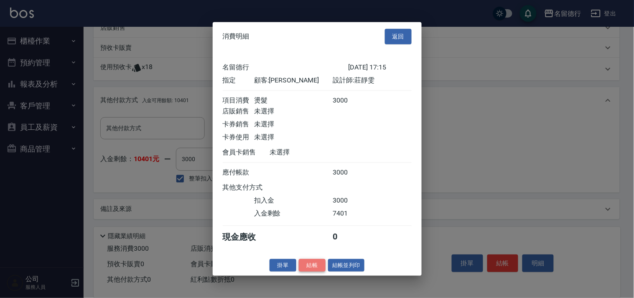
click at [318, 271] on button "結帳" at bounding box center [312, 264] width 27 height 13
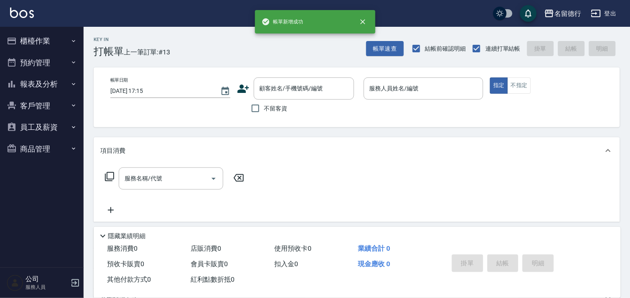
scroll to position [0, 0]
click at [252, 112] on input "不留客資" at bounding box center [256, 109] width 18 height 18
checkbox input "true"
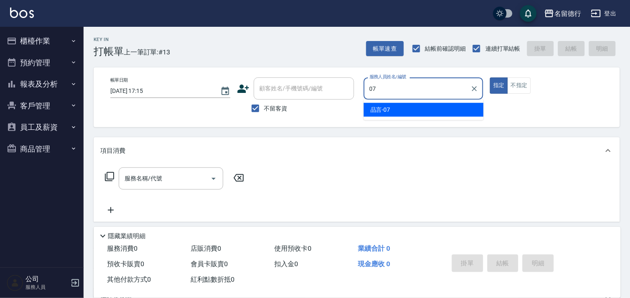
drag, startPoint x: 386, startPoint y: 99, endPoint x: 289, endPoint y: 138, distance: 104.9
click at [386, 105] on span "品言 -07" at bounding box center [381, 109] width 20 height 9
type input "品言-07"
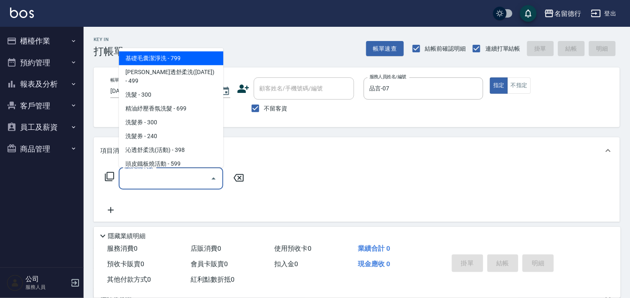
click at [144, 181] on input "服務名稱/代號" at bounding box center [165, 178] width 84 height 15
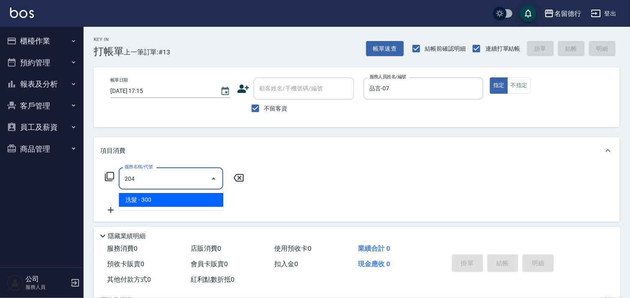
click at [164, 198] on span "洗髮 - 300" at bounding box center [171, 200] width 105 height 14
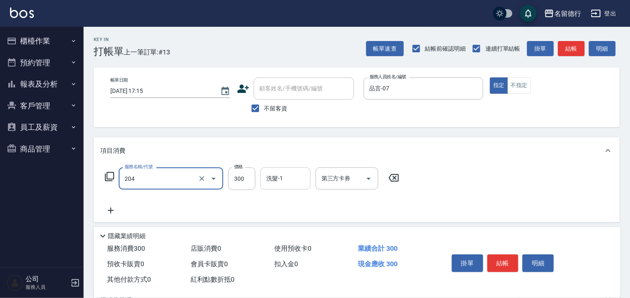
click at [279, 177] on div "洗髮-1 洗髮-1" at bounding box center [286, 178] width 50 height 22
type input "洗髮(204)"
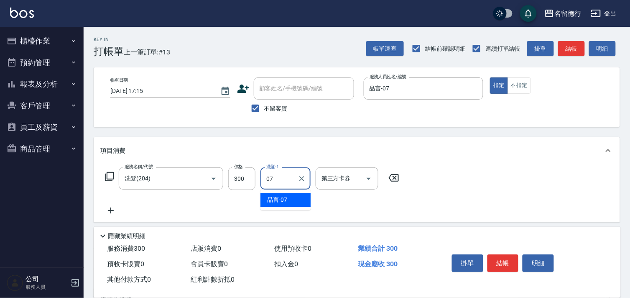
click at [279, 194] on div "品言 -07" at bounding box center [286, 200] width 50 height 14
type input "品言-07"
click at [111, 208] on icon at bounding box center [110, 210] width 21 height 10
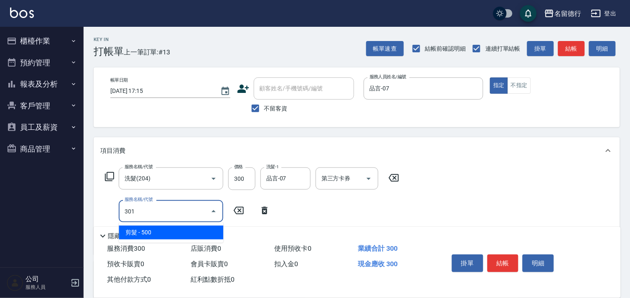
click at [161, 230] on span "剪髮 - 500" at bounding box center [171, 232] width 105 height 14
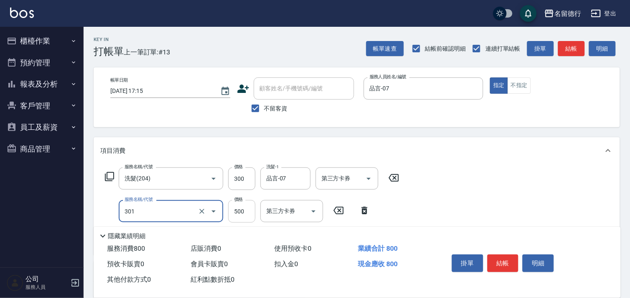
type input "剪髮(301)"
click at [237, 204] on input "500" at bounding box center [241, 211] width 27 height 23
click at [463, 178] on div "服務名稱/代號 洗髮(204) 服務名稱/代號 價格 300 價格 洗髮-1 品言-07 洗髮-1 第三方卡券 第三方卡券 服務名稱/代號 剪髮(301) 服…" at bounding box center [357, 209] width 527 height 91
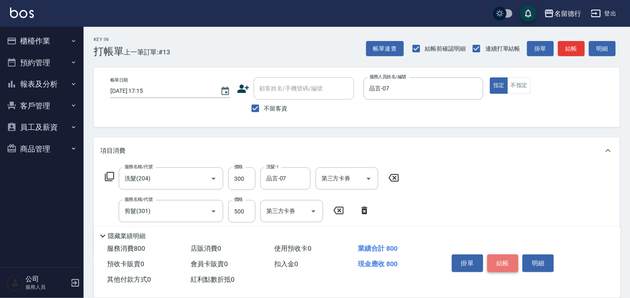
click at [494, 256] on button "結帳" at bounding box center [503, 263] width 31 height 18
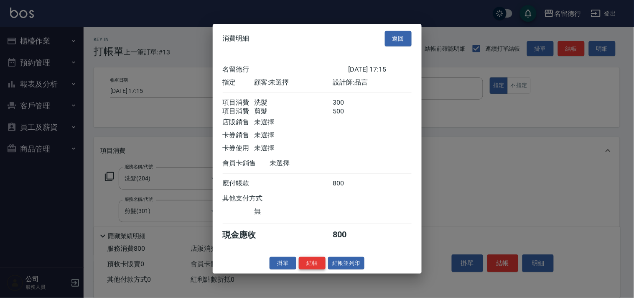
click at [307, 264] on button "結帳" at bounding box center [312, 262] width 27 height 13
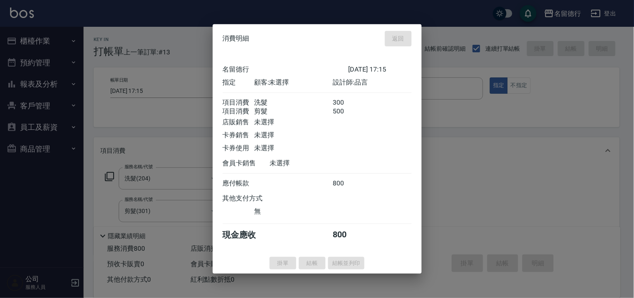
type input "[DATE] 17:16"
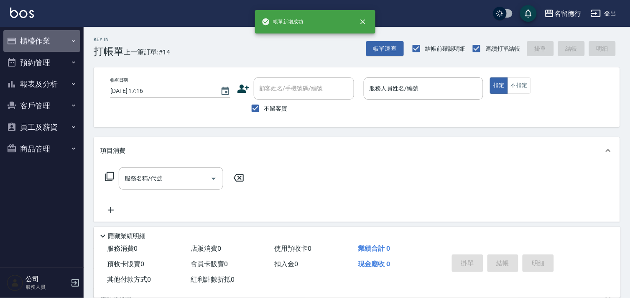
click at [38, 44] on button "櫃檯作業" at bounding box center [41, 41] width 77 height 22
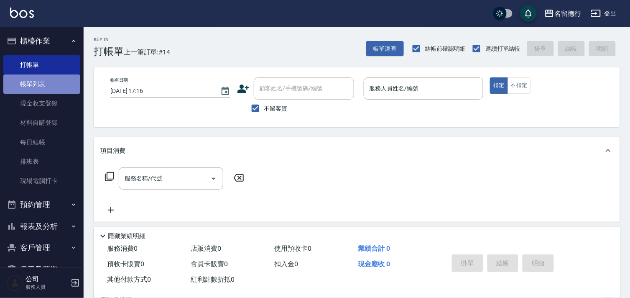
click at [43, 87] on link "帳單列表" at bounding box center [41, 83] width 77 height 19
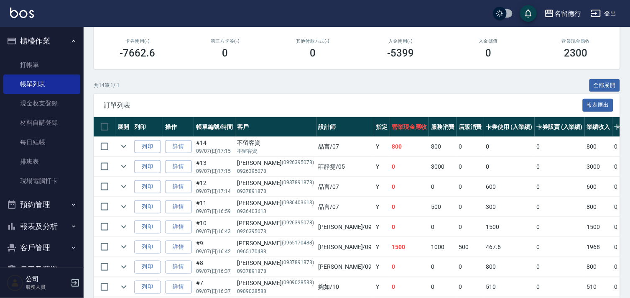
scroll to position [46, 0]
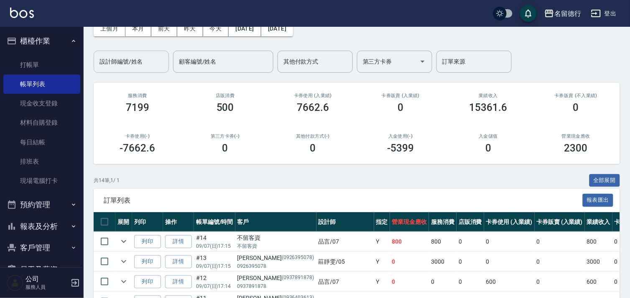
click at [126, 63] on input "設計師編號/姓名" at bounding box center [131, 61] width 68 height 15
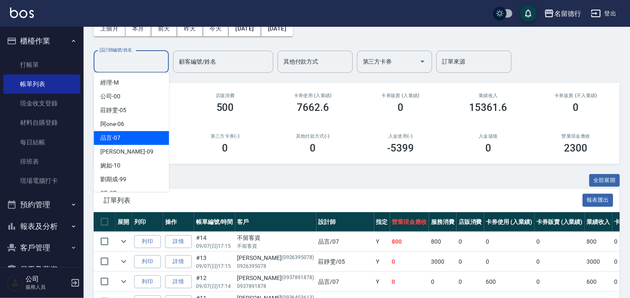
click at [131, 137] on div "品言 -07" at bounding box center [131, 138] width 75 height 14
type input "品言-07"
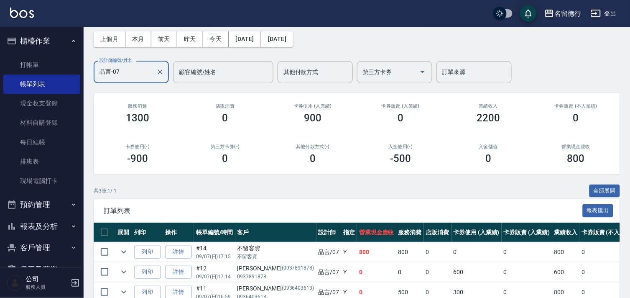
scroll to position [80, 0]
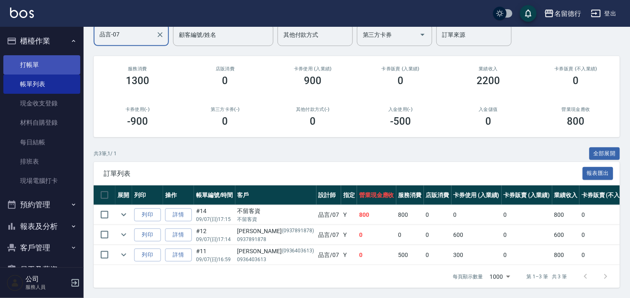
click at [32, 59] on link "打帳單" at bounding box center [41, 64] width 77 height 19
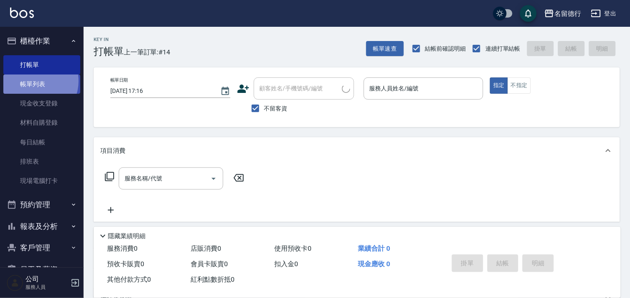
click at [34, 81] on link "帳單列表" at bounding box center [41, 83] width 77 height 19
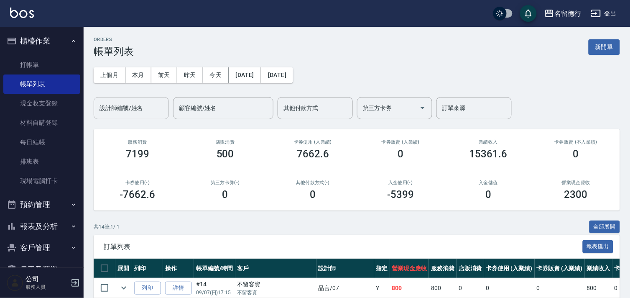
click at [116, 110] on input "設計師編號/姓名" at bounding box center [131, 108] width 68 height 15
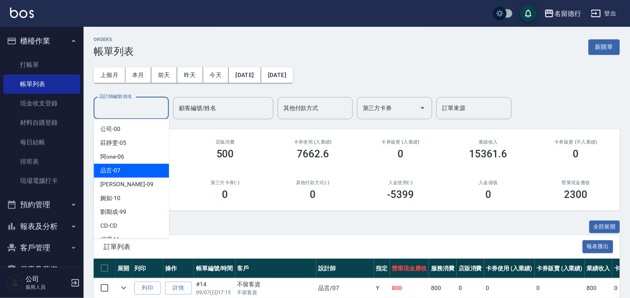
click at [121, 167] on div "品言 -07" at bounding box center [131, 171] width 75 height 14
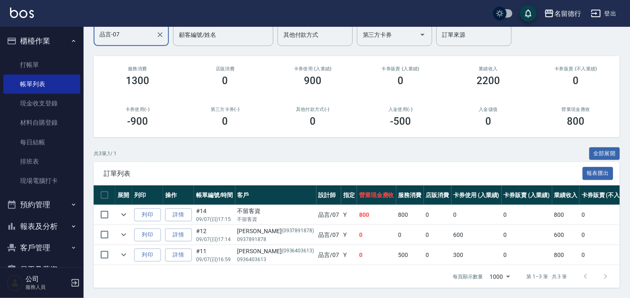
scroll to position [34, 0]
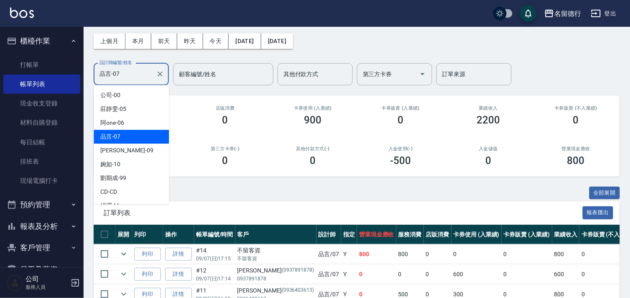
click at [138, 71] on input "品言-07" at bounding box center [124, 74] width 55 height 15
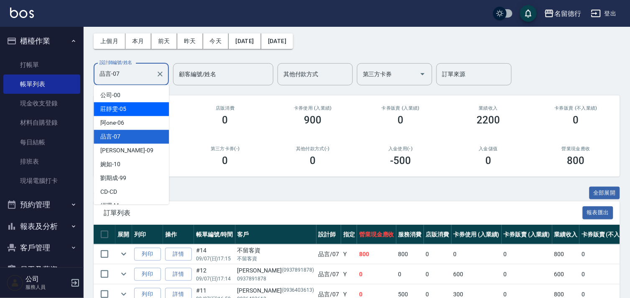
click at [116, 111] on span "[PERSON_NAME]-05" at bounding box center [113, 109] width 26 height 9
type input "[PERSON_NAME]-05"
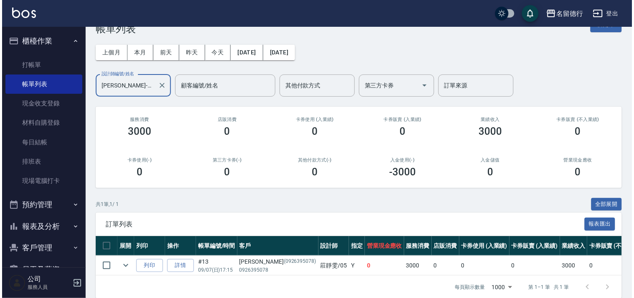
scroll to position [40, 0]
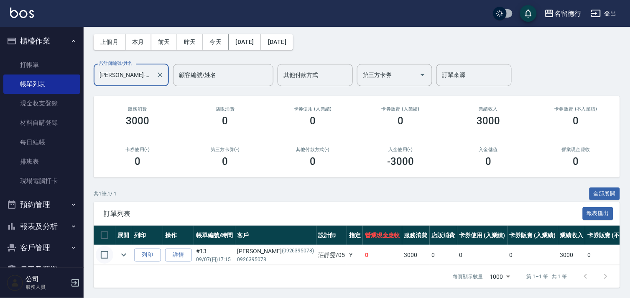
click at [99, 247] on input "checkbox" at bounding box center [105, 255] width 18 height 18
checkbox input "true"
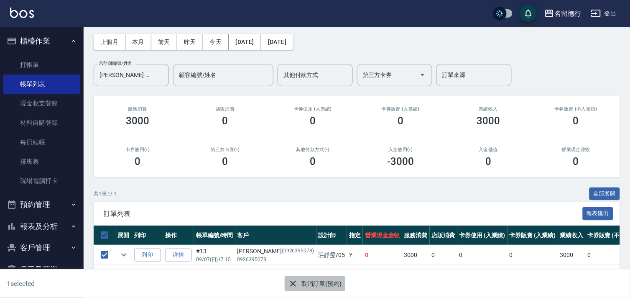
click at [319, 288] on button "取消訂單(預約)" at bounding box center [315, 283] width 61 height 15
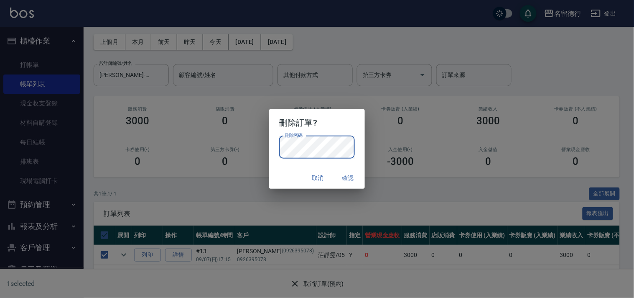
click at [349, 176] on button "確認" at bounding box center [348, 177] width 27 height 15
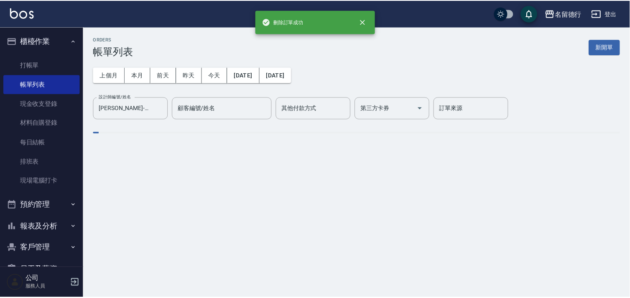
scroll to position [0, 0]
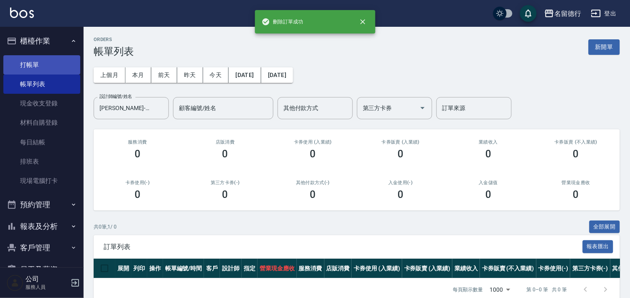
click at [48, 60] on link "打帳單" at bounding box center [41, 64] width 77 height 19
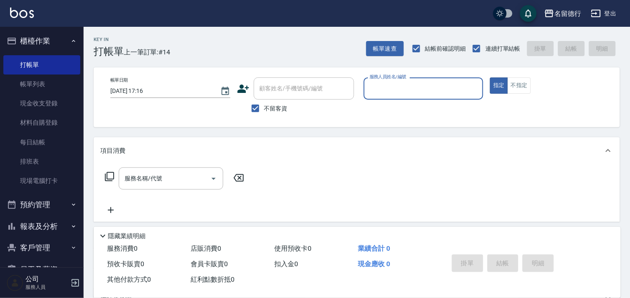
click at [266, 84] on div "顧客姓名/手機號碼/編號 顧客姓名/手機號碼/編號 不留客資" at bounding box center [297, 97] width 120 height 40
click at [261, 105] on input "不留客資" at bounding box center [256, 109] width 18 height 18
checkbox input "false"
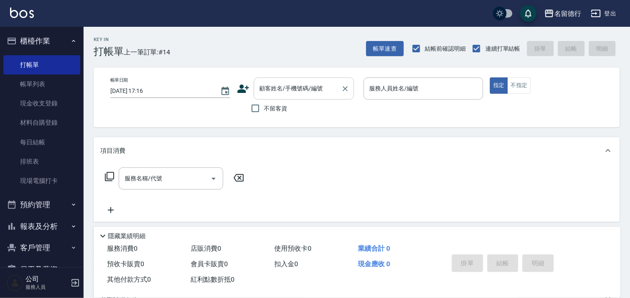
click at [271, 93] on input "顧客姓名/手機號碼/編號" at bounding box center [298, 88] width 80 height 15
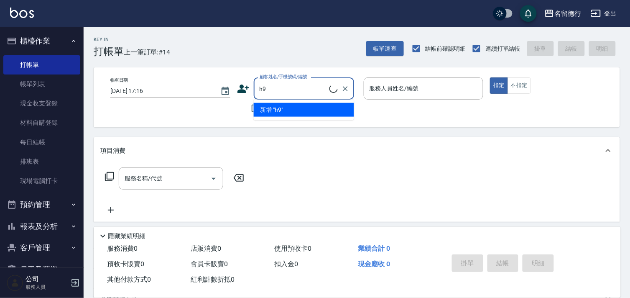
type input "h"
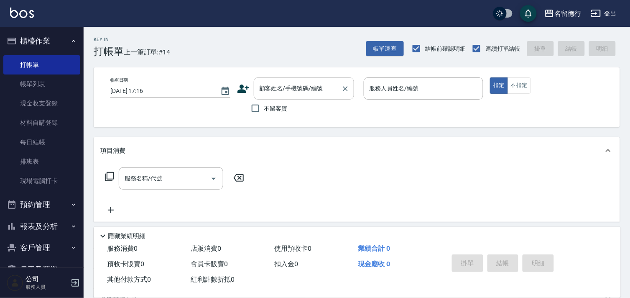
click at [286, 96] on div "顧客姓名/手機號碼/編號" at bounding box center [304, 88] width 100 height 22
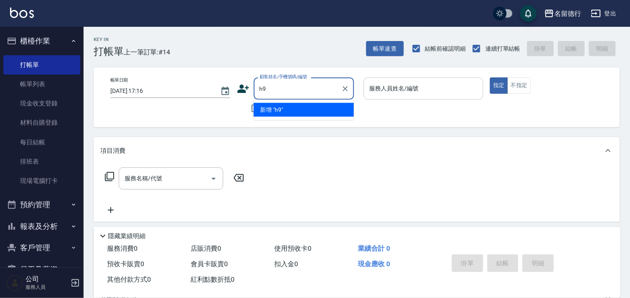
type input "h"
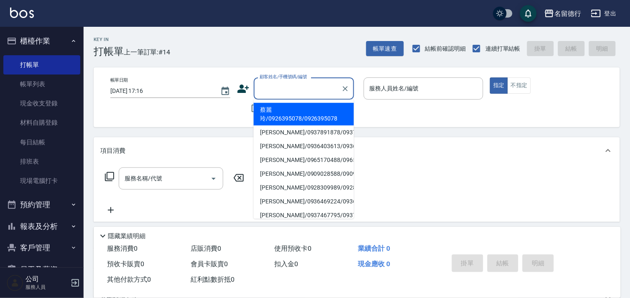
click at [272, 113] on li "蔡麗玲/0926395078/0926395078" at bounding box center [304, 114] width 100 height 23
type input "蔡麗玲/0926395078/0926395078"
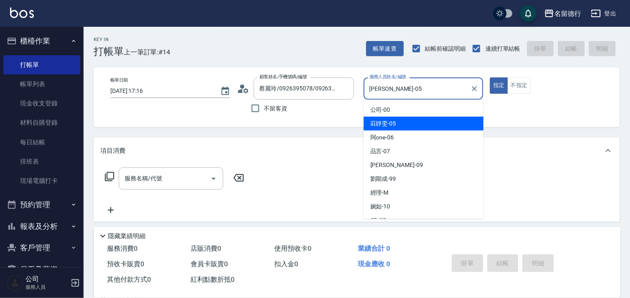
click at [376, 86] on input "[PERSON_NAME]-05" at bounding box center [418, 88] width 100 height 15
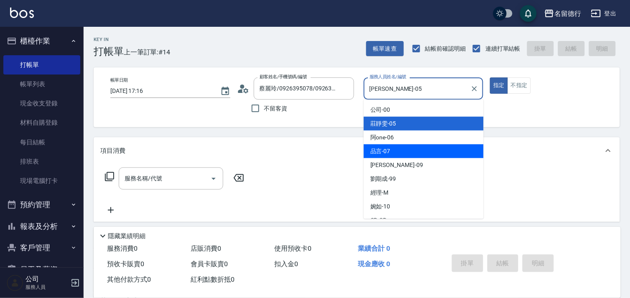
click at [406, 156] on div "品言 -07" at bounding box center [424, 151] width 120 height 14
type input "品言-07"
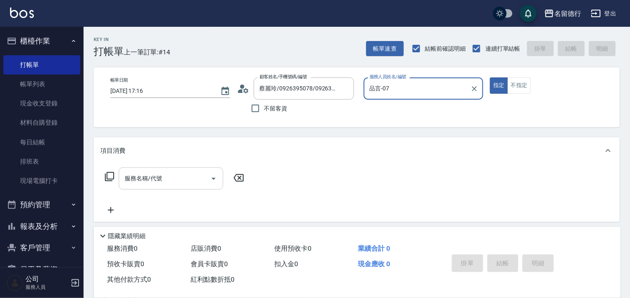
click at [142, 178] on div "服務名稱/代號 服務名稱/代號" at bounding box center [171, 178] width 105 height 22
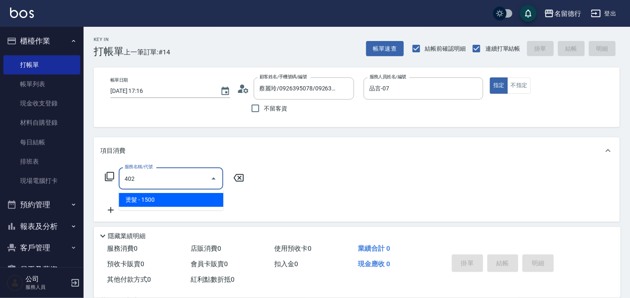
click at [159, 200] on span "燙髮 - 1500" at bounding box center [171, 200] width 105 height 14
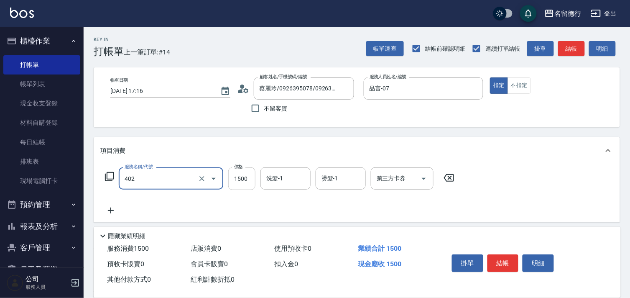
click at [252, 178] on input "1500" at bounding box center [241, 178] width 27 height 23
type input "燙髮(402)"
type input "3000"
click at [274, 178] on div "洗髮-1 洗髮-1" at bounding box center [286, 178] width 50 height 22
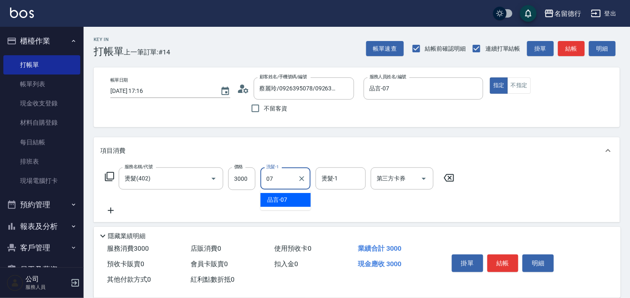
click at [284, 197] on span "品言 -07" at bounding box center [277, 199] width 20 height 9
type input "品言-07"
click at [335, 176] on div "燙髮-1 燙髮-1" at bounding box center [341, 178] width 50 height 22
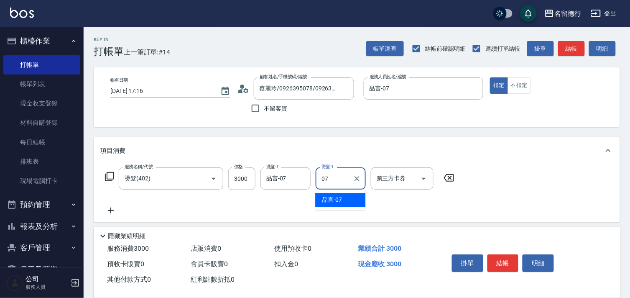
drag, startPoint x: 338, startPoint y: 196, endPoint x: 218, endPoint y: 195, distance: 119.2
click at [338, 197] on span "品言 -07" at bounding box center [332, 199] width 20 height 9
type input "品言-07"
click at [152, 180] on input "燙髮(402)" at bounding box center [160, 178] width 74 height 15
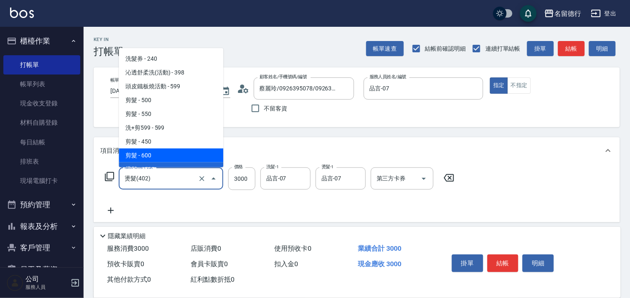
scroll to position [170, 0]
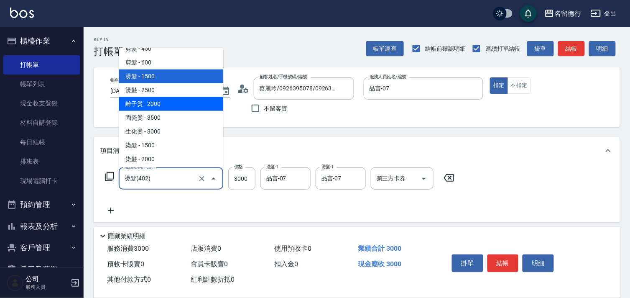
click at [162, 97] on span "離子燙 - 2000" at bounding box center [171, 104] width 105 height 14
type input "離子燙(407)"
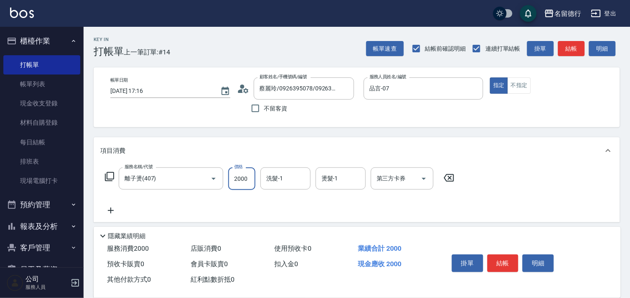
click at [248, 174] on input "2000" at bounding box center [241, 178] width 27 height 23
type input "3000"
click at [274, 179] on div "洗髮-1 洗髮-1" at bounding box center [286, 178] width 50 height 22
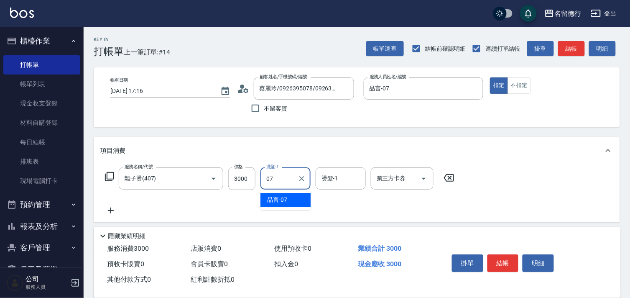
click at [274, 195] on span "品言 -07" at bounding box center [277, 199] width 20 height 9
click at [317, 176] on div "燙髮-1" at bounding box center [341, 178] width 50 height 22
type input "品言-07"
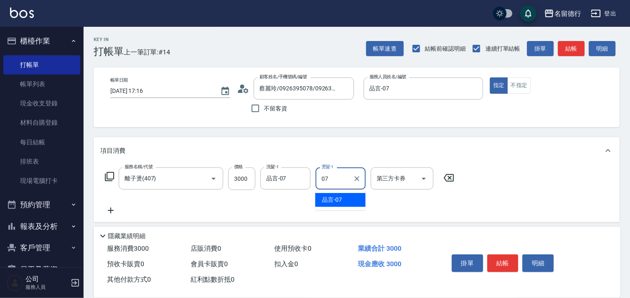
click at [330, 193] on div "品言 -07" at bounding box center [340, 200] width 50 height 14
type input "品言-07"
click at [274, 212] on div "服務名稱/代號 離子燙(407) 服務名稱/代號 價格 3000 價格 洗髮-1 品言-07 洗髮-1 燙髮-1 品言-07 燙髮-1 第三方卡券 第三方卡券" at bounding box center [279, 191] width 359 height 48
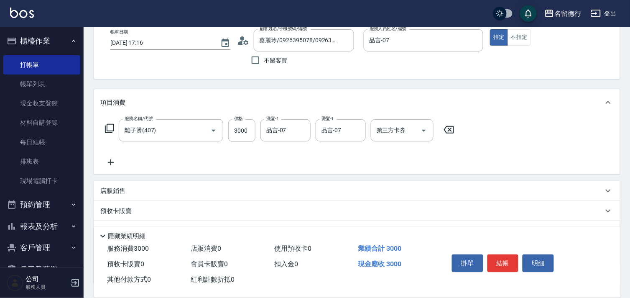
scroll to position [113, 0]
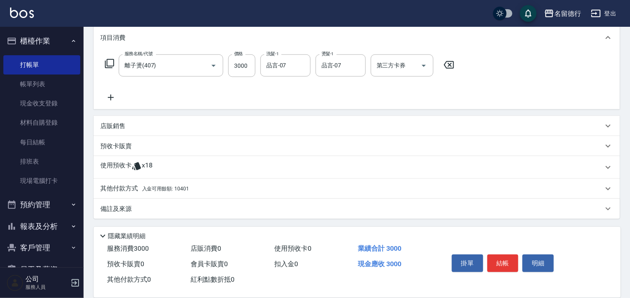
click at [148, 186] on span "入金可用餘額: 10401" at bounding box center [165, 189] width 47 height 6
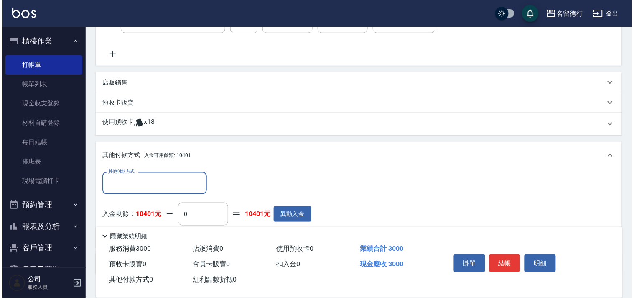
scroll to position [206, 0]
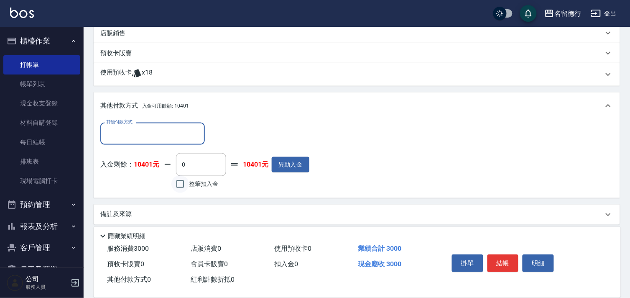
click at [180, 189] on input "整筆扣入金" at bounding box center [180, 184] width 18 height 18
checkbox input "true"
type input "3000"
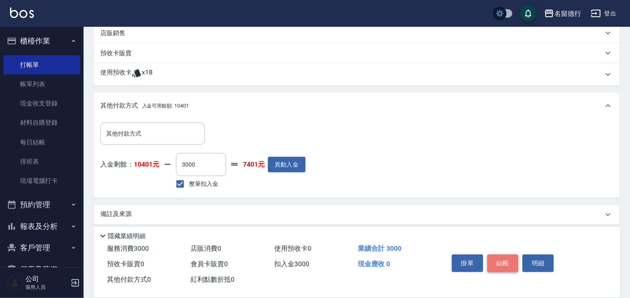
click at [501, 264] on button "結帳" at bounding box center [503, 263] width 31 height 18
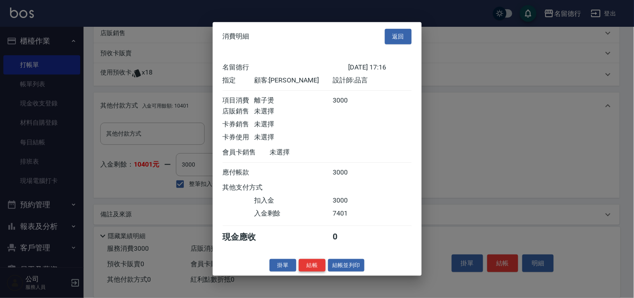
click at [315, 271] on button "結帳" at bounding box center [312, 264] width 27 height 13
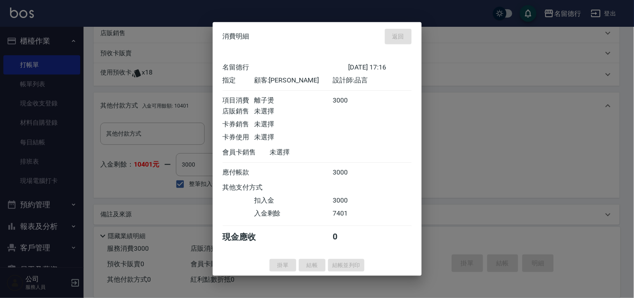
type input "[DATE] 17:17"
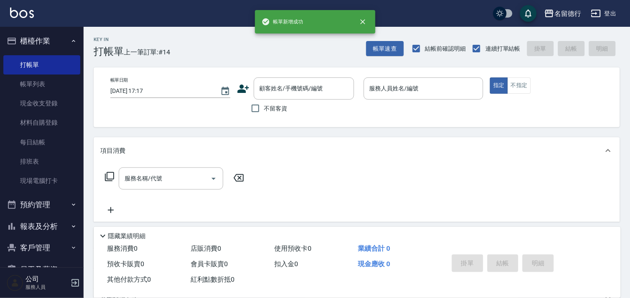
scroll to position [0, 0]
click at [20, 82] on link "帳單列表" at bounding box center [41, 83] width 77 height 19
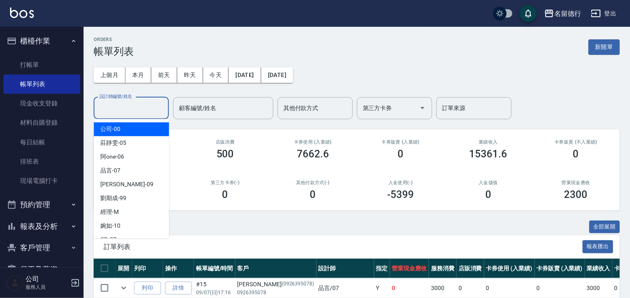
click at [132, 112] on input "設計師編號/姓名" at bounding box center [131, 108] width 68 height 15
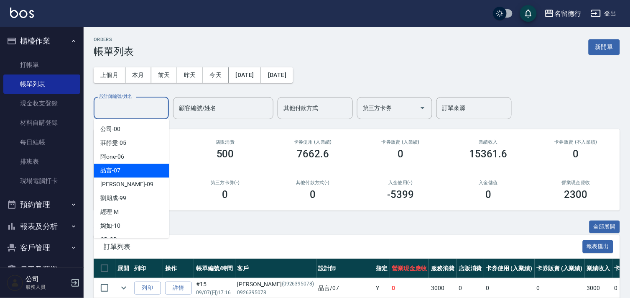
click at [135, 166] on div "品言 -07" at bounding box center [131, 171] width 75 height 14
type input "品言-07"
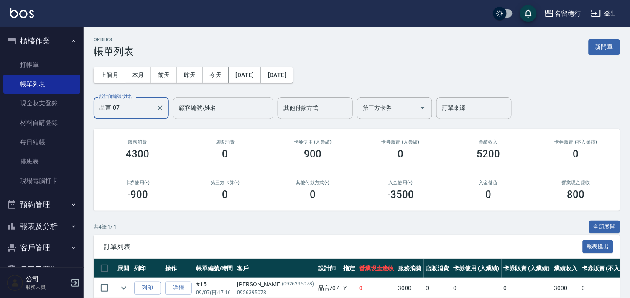
scroll to position [100, 0]
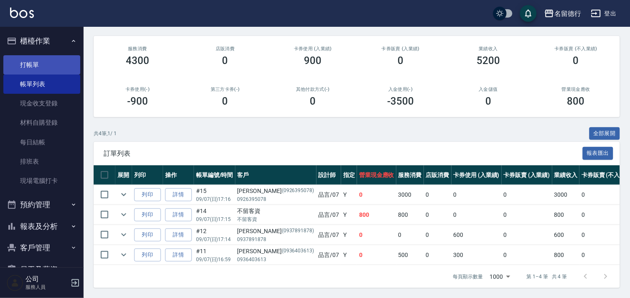
click at [49, 70] on link "打帳單" at bounding box center [41, 64] width 77 height 19
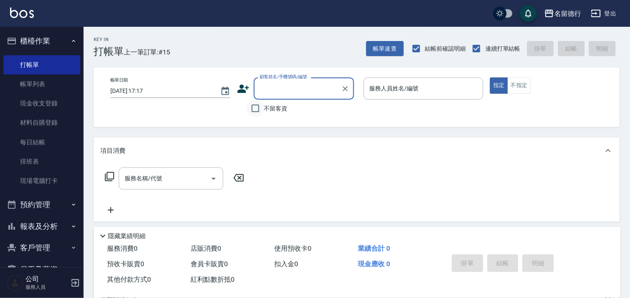
click at [256, 109] on input "不留客資" at bounding box center [256, 109] width 18 height 18
checkbox input "true"
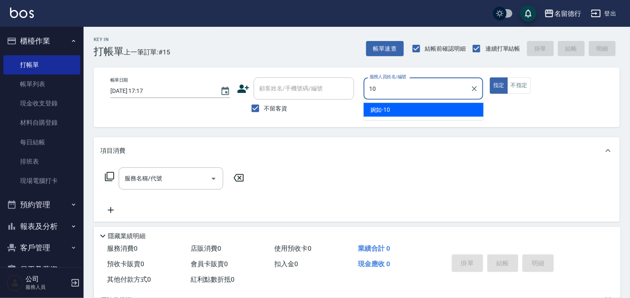
type input "婉如-10"
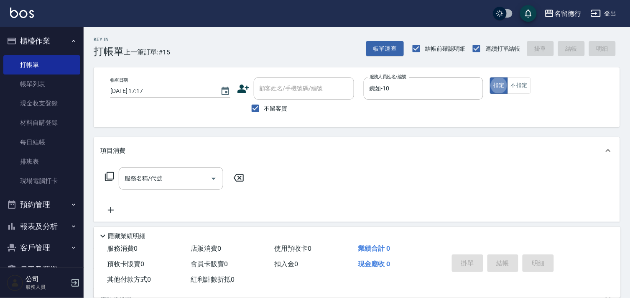
type button "true"
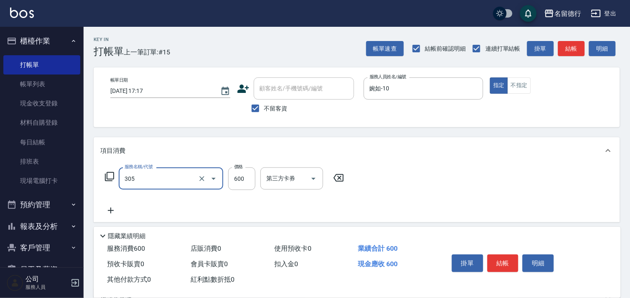
type input "剪髮(305)"
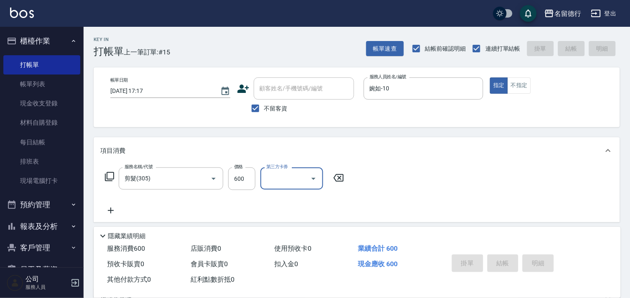
type input "[DATE] 17:21"
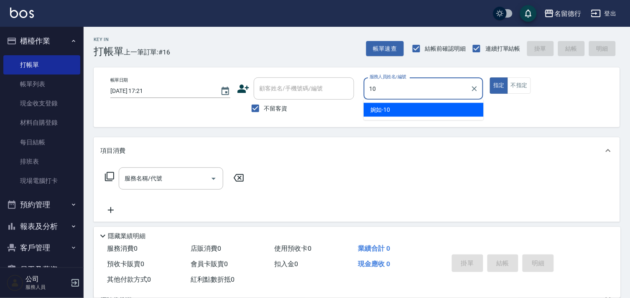
type input "婉如-10"
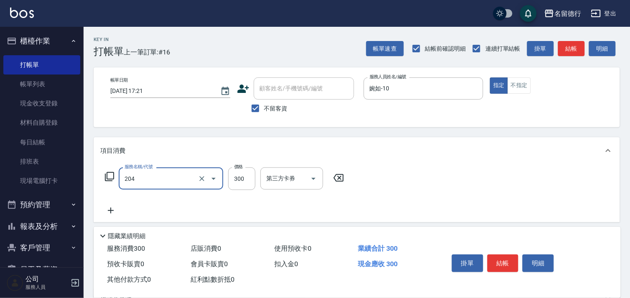
type input "洗髮(204)"
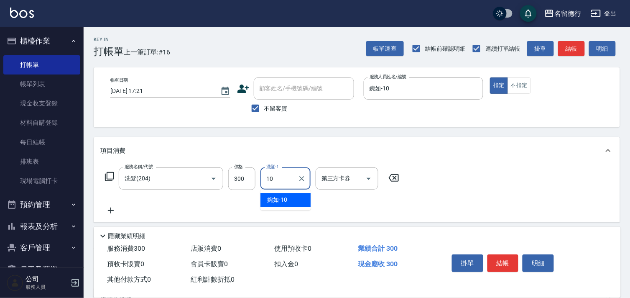
type input "婉如-10"
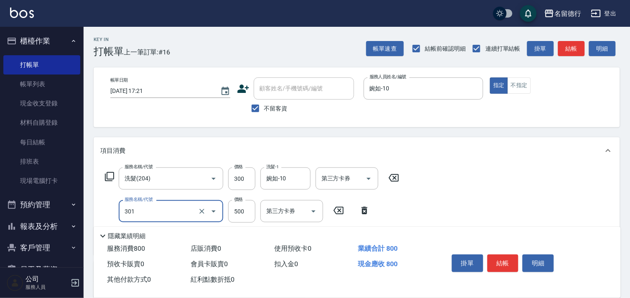
type input "剪髮(301)"
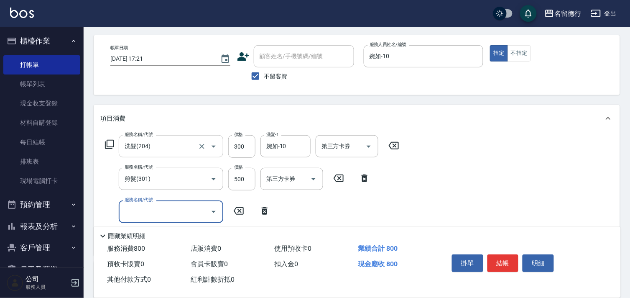
scroll to position [46, 0]
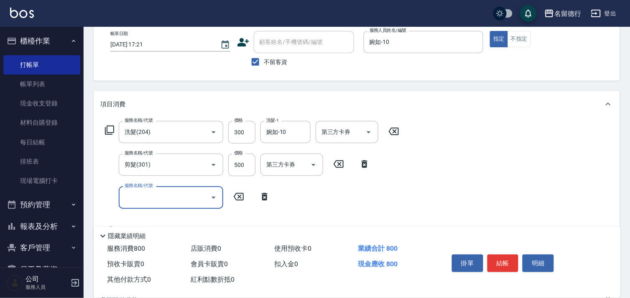
click at [112, 129] on icon at bounding box center [110, 130] width 10 height 10
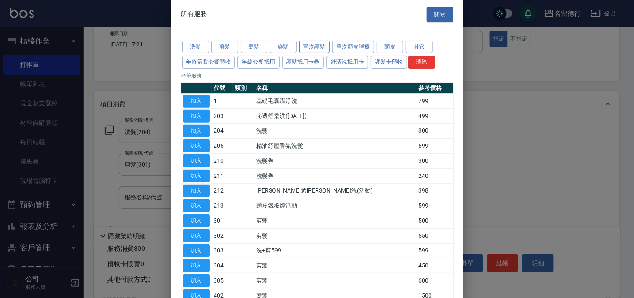
click at [315, 49] on button "單次護髮" at bounding box center [314, 47] width 31 height 13
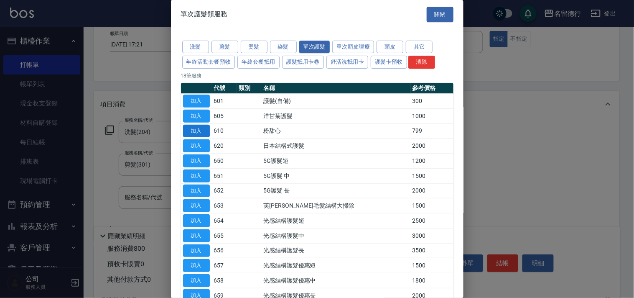
click at [198, 135] on button "加入" at bounding box center [196, 131] width 27 height 13
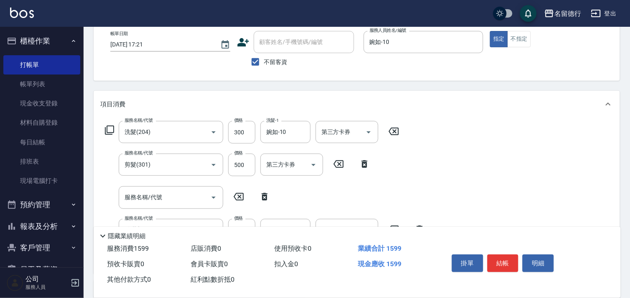
scroll to position [93, 0]
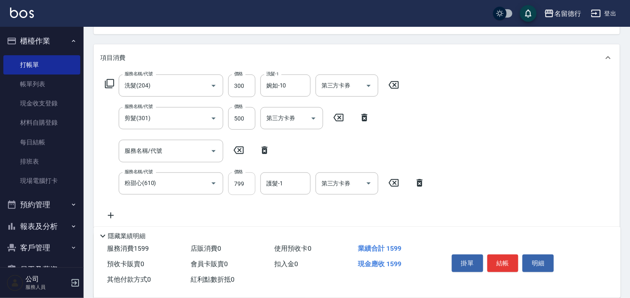
click at [243, 181] on input "799" at bounding box center [241, 183] width 27 height 23
type input "800"
type input "婉如-10"
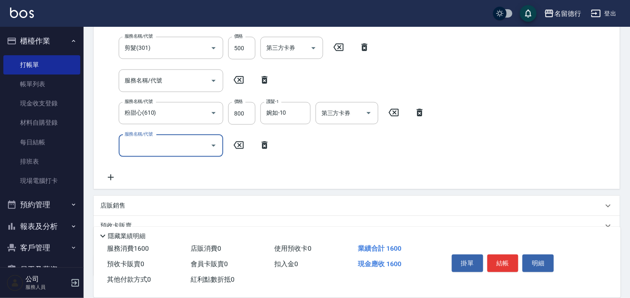
scroll to position [220, 0]
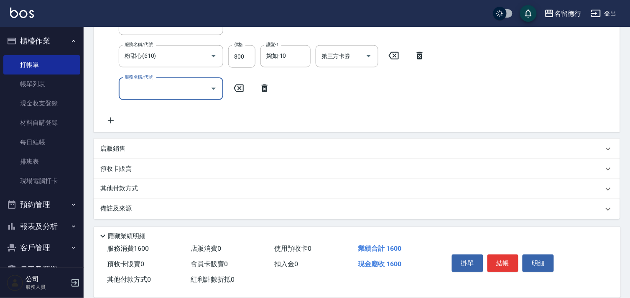
click at [115, 187] on p "其他付款方式" at bounding box center [121, 188] width 42 height 9
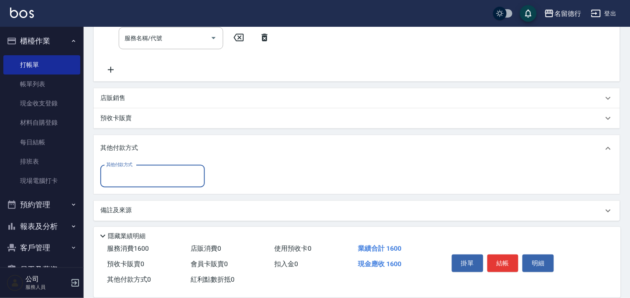
scroll to position [273, 0]
click at [133, 169] on input "其他付款方式" at bounding box center [152, 174] width 97 height 15
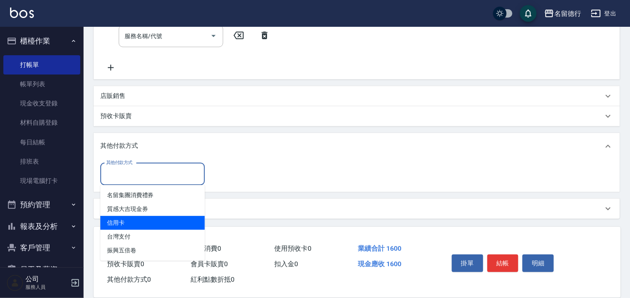
click at [131, 217] on span "信用卡" at bounding box center [152, 223] width 105 height 14
type input "信用卡"
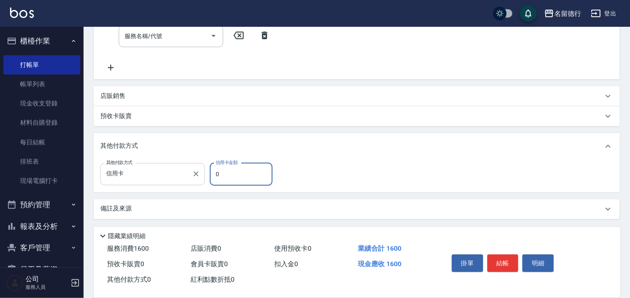
drag, startPoint x: 226, startPoint y: 173, endPoint x: 185, endPoint y: 173, distance: 41.0
click at [185, 173] on div "其他付款方式 信用卡 其他付款方式 信用卡金額 0 信用卡金額" at bounding box center [188, 174] width 177 height 23
type input "1600"
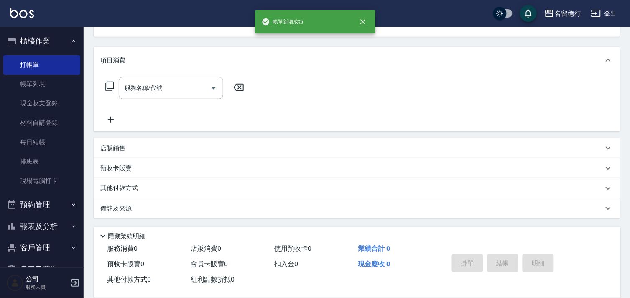
scroll to position [0, 0]
